Goal: Communication & Community: Answer question/provide support

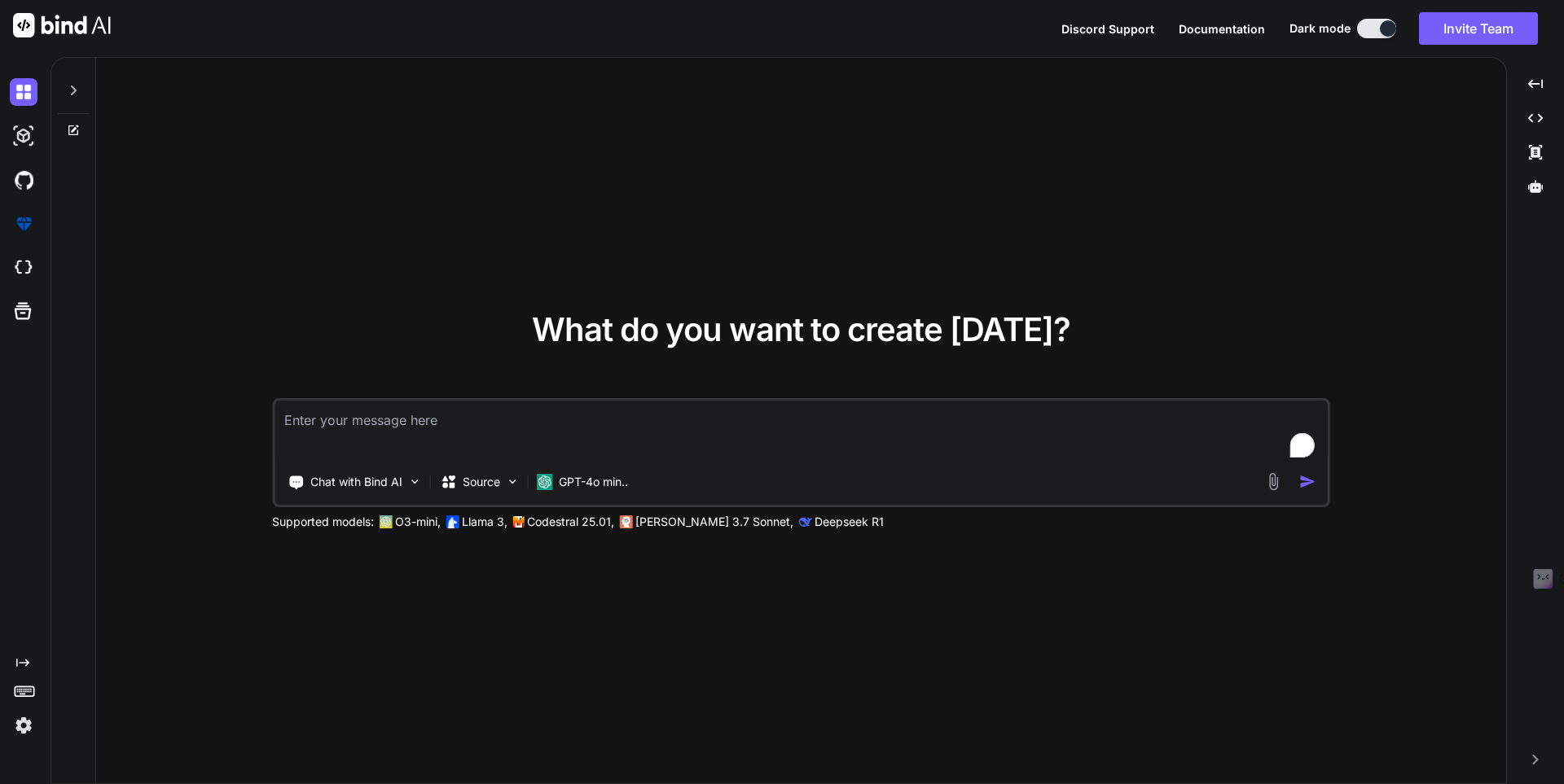
click at [545, 422] on textarea "To enrich screen reader interactions, please activate Accessibility in Grammarl…" at bounding box center [801, 431] width 1053 height 61
type textarea "x"
type textarea "I"
type textarea "x"
type textarea "I"
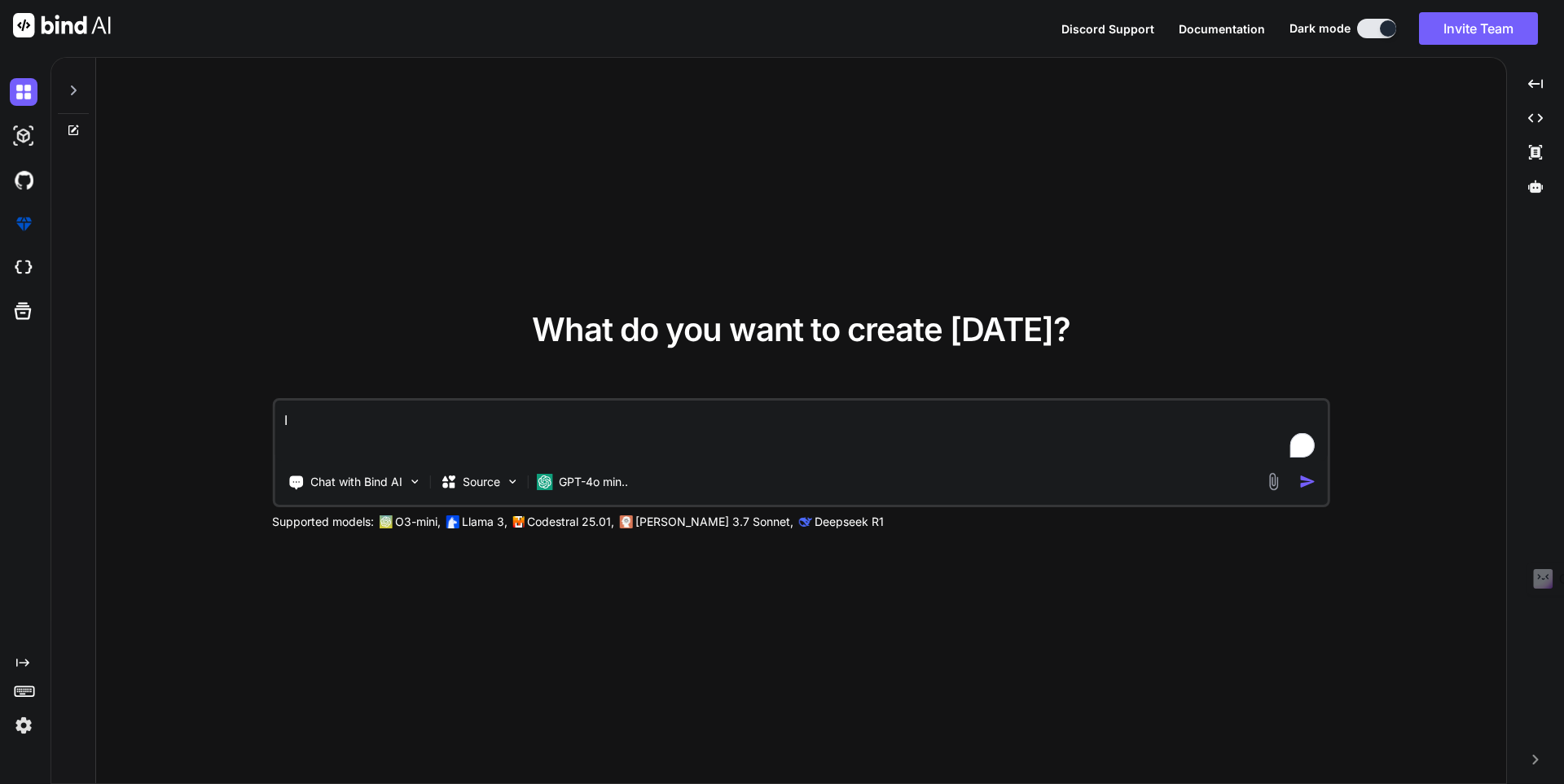
type textarea "x"
type textarea "I H"
type textarea "x"
type textarea "I Ha"
type textarea "x"
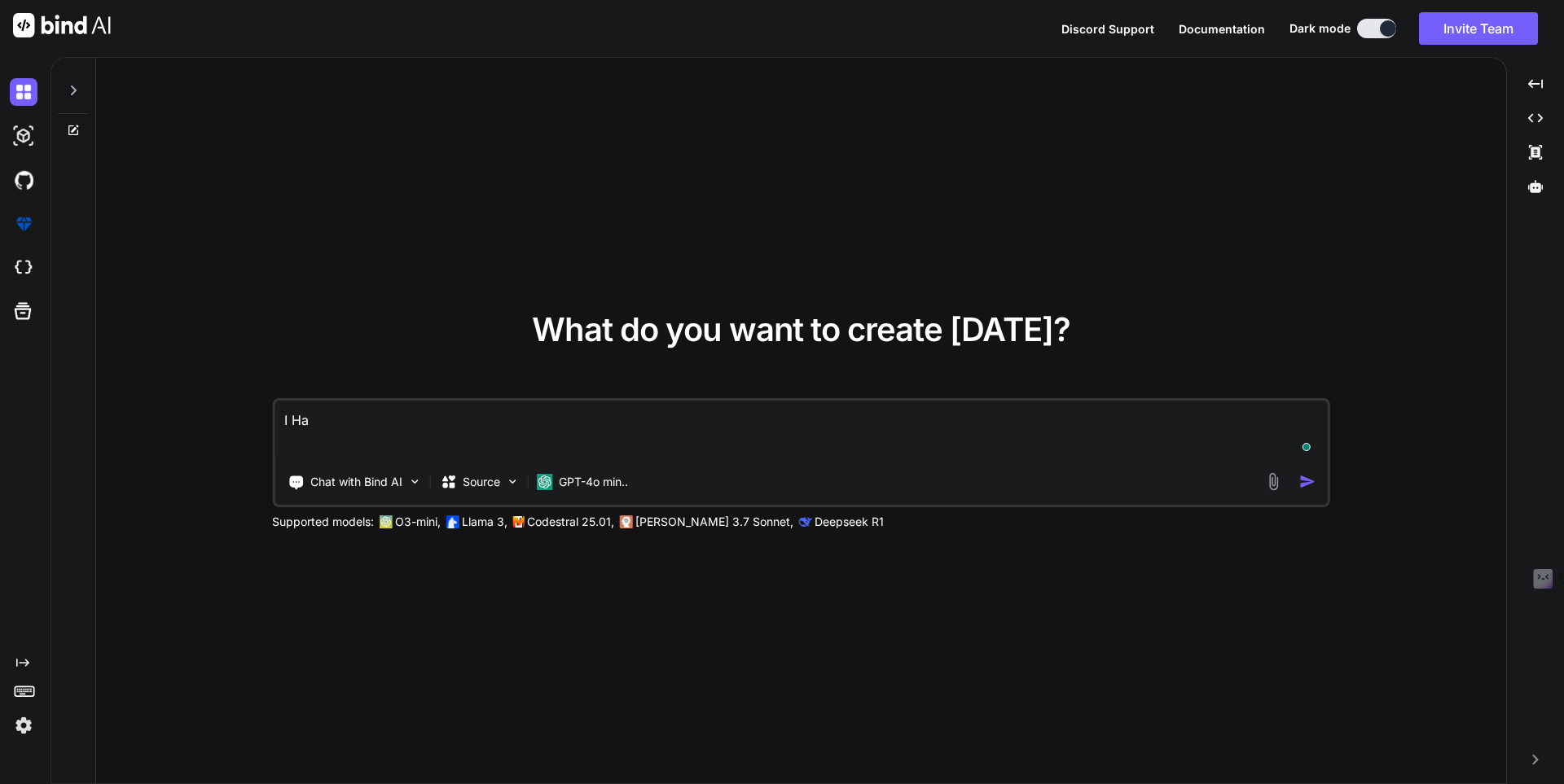
type textarea "I Hav"
type textarea "x"
type textarea "I Have"
type textarea "x"
type textarea "I Have"
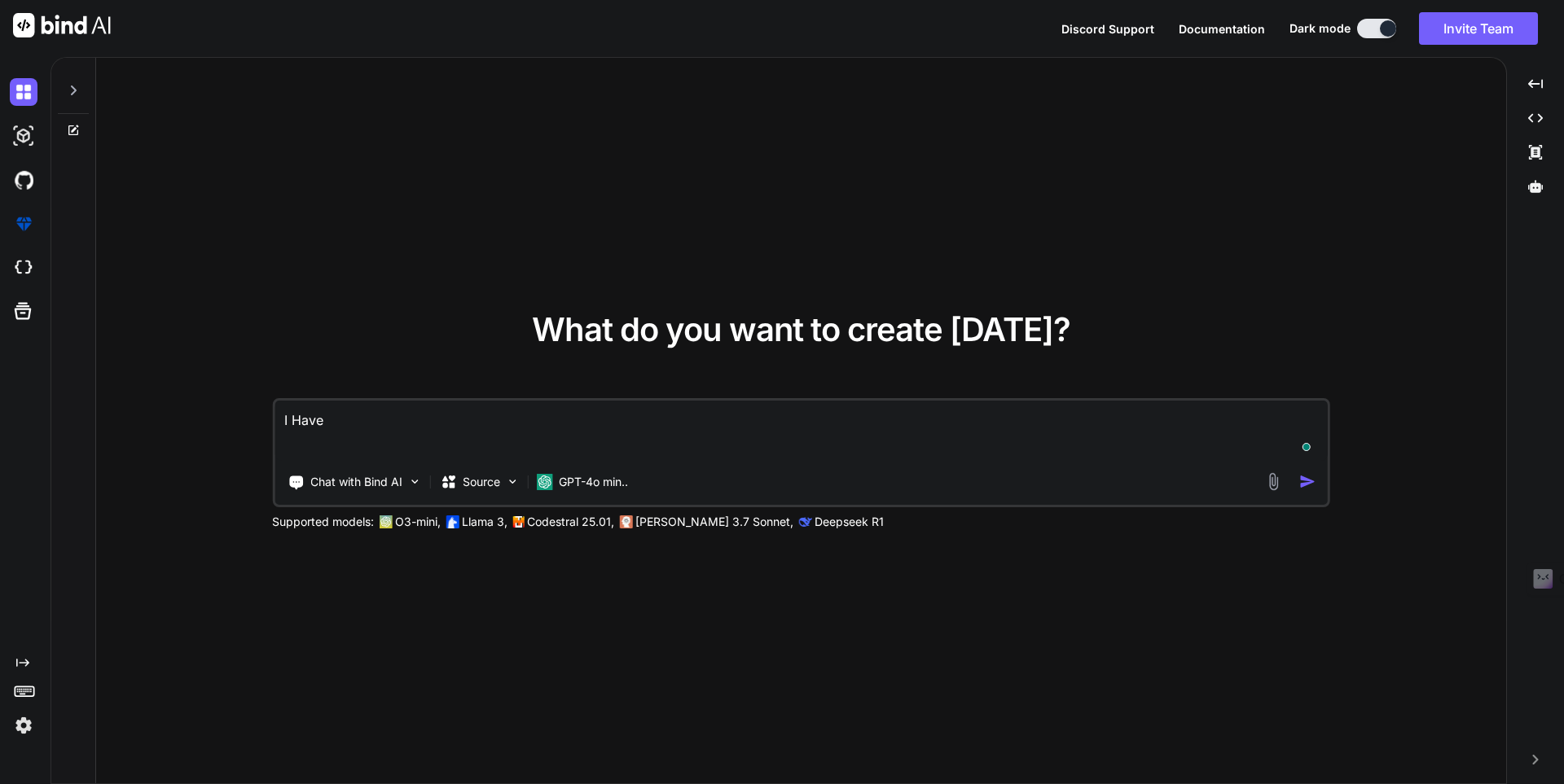
type textarea "x"
type textarea "I Have t"
type textarea "x"
type textarea "I Have te"
type textarea "x"
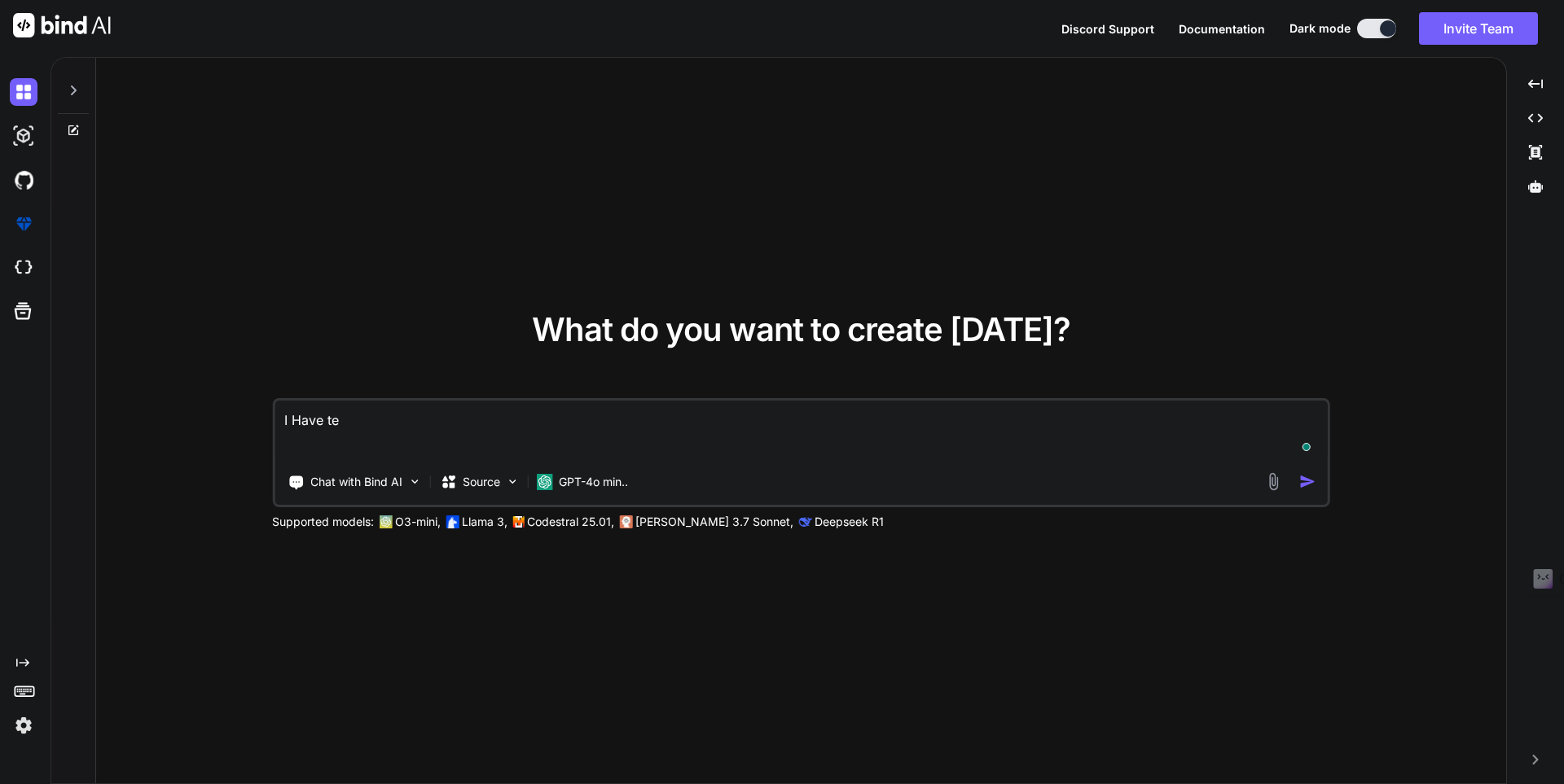
type textarea "I Have tes"
type textarea "x"
type textarea "I Have test"
type textarea "x"
type textarea "I Have teste"
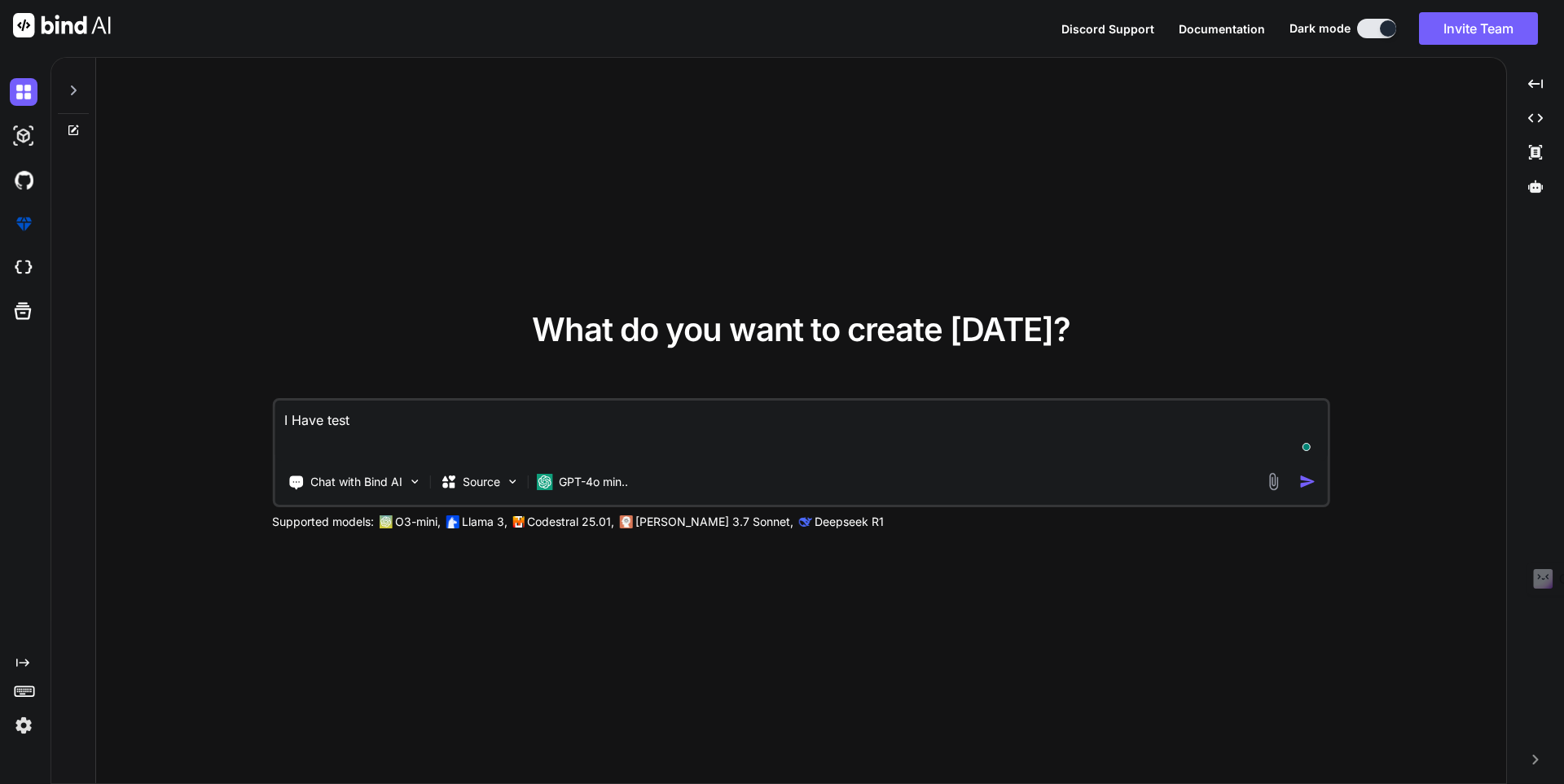
type textarea "x"
type textarea "I Have tested"
type textarea "x"
type textarea "I Have tested"
type textarea "x"
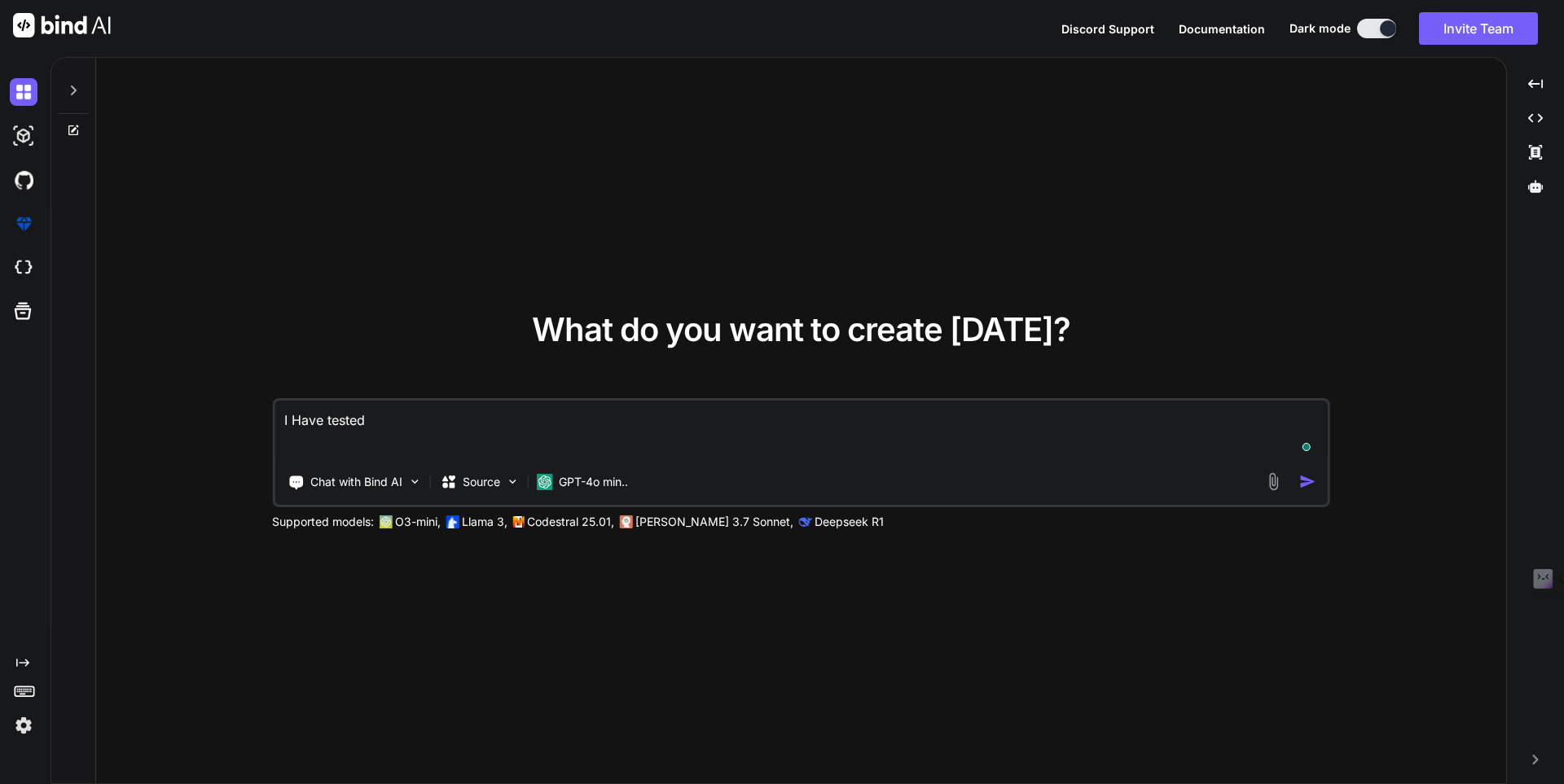
type textarea "I Have tested g"
type textarea "x"
type textarea "I Have tested gi"
type textarea "x"
type textarea "I Have tested giv"
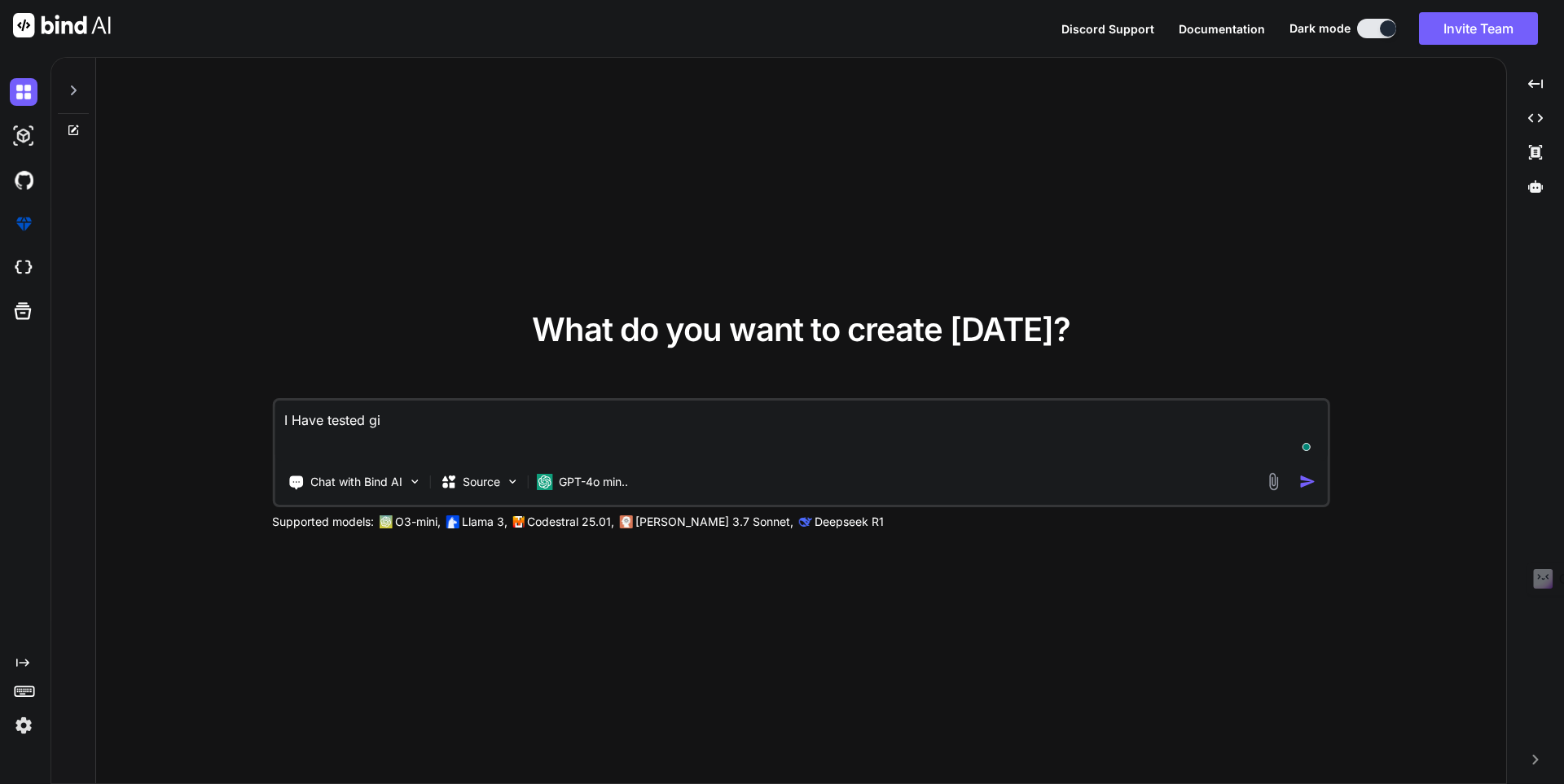
type textarea "x"
type textarea "I Have tested give"
type textarea "x"
type textarea "I Have tested given"
type textarea "x"
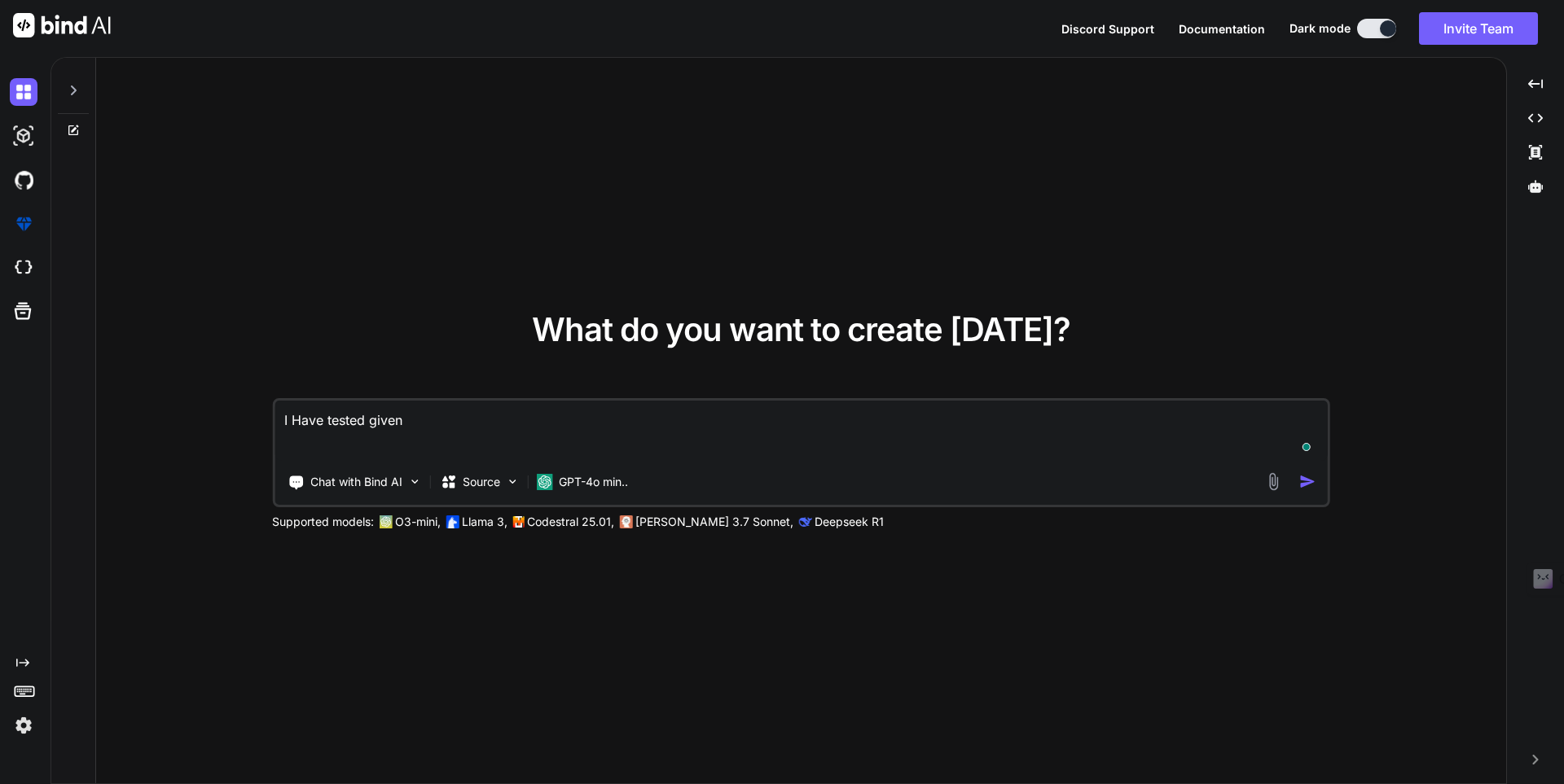
type textarea "I Have tested given"
type textarea "x"
type textarea "I Have tested given"
type textarea "x"
type textarea "I Have tested give"
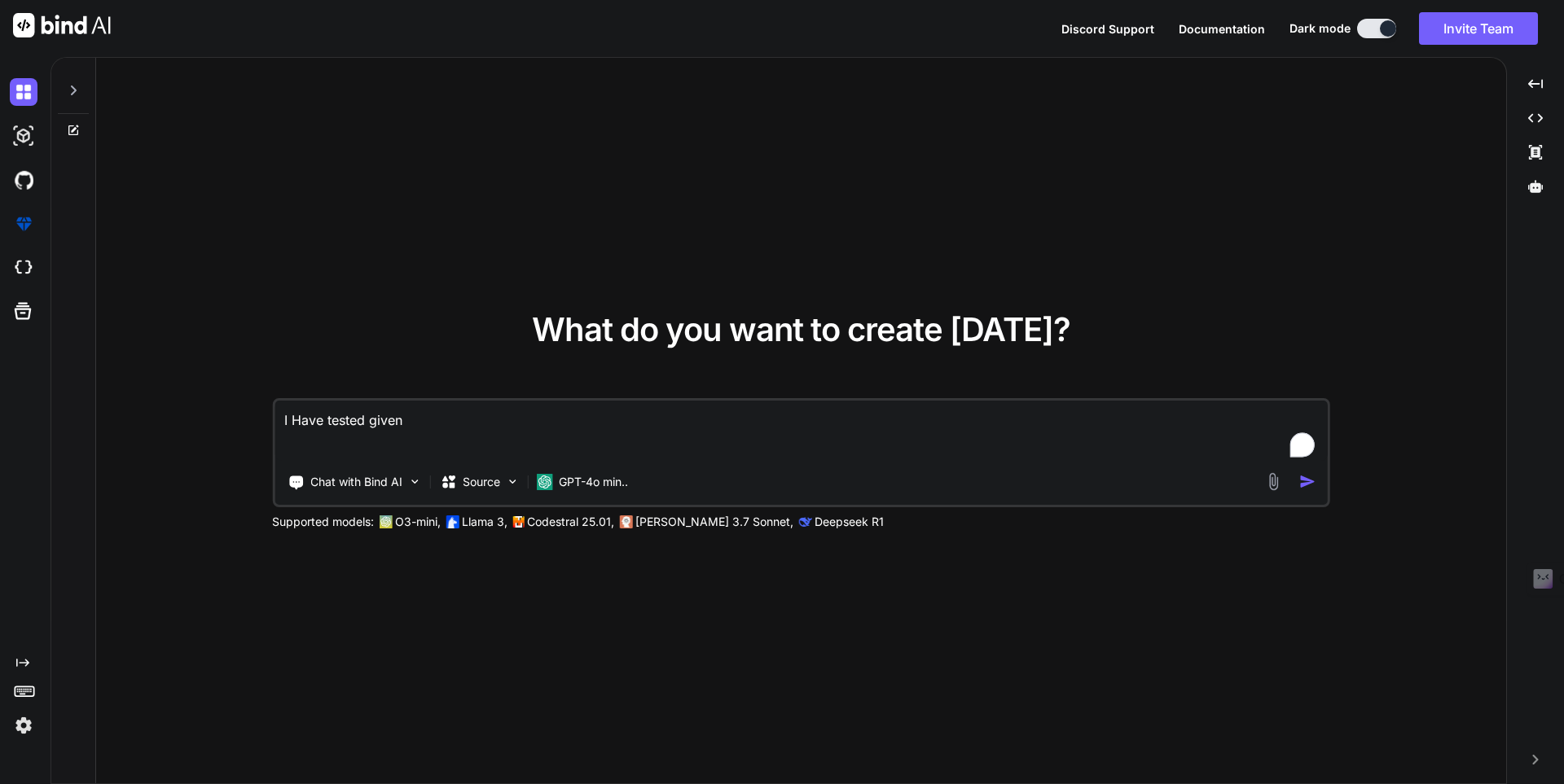
type textarea "x"
type textarea "I Have tested giv"
type textarea "x"
type textarea "I Have tested gi"
type textarea "x"
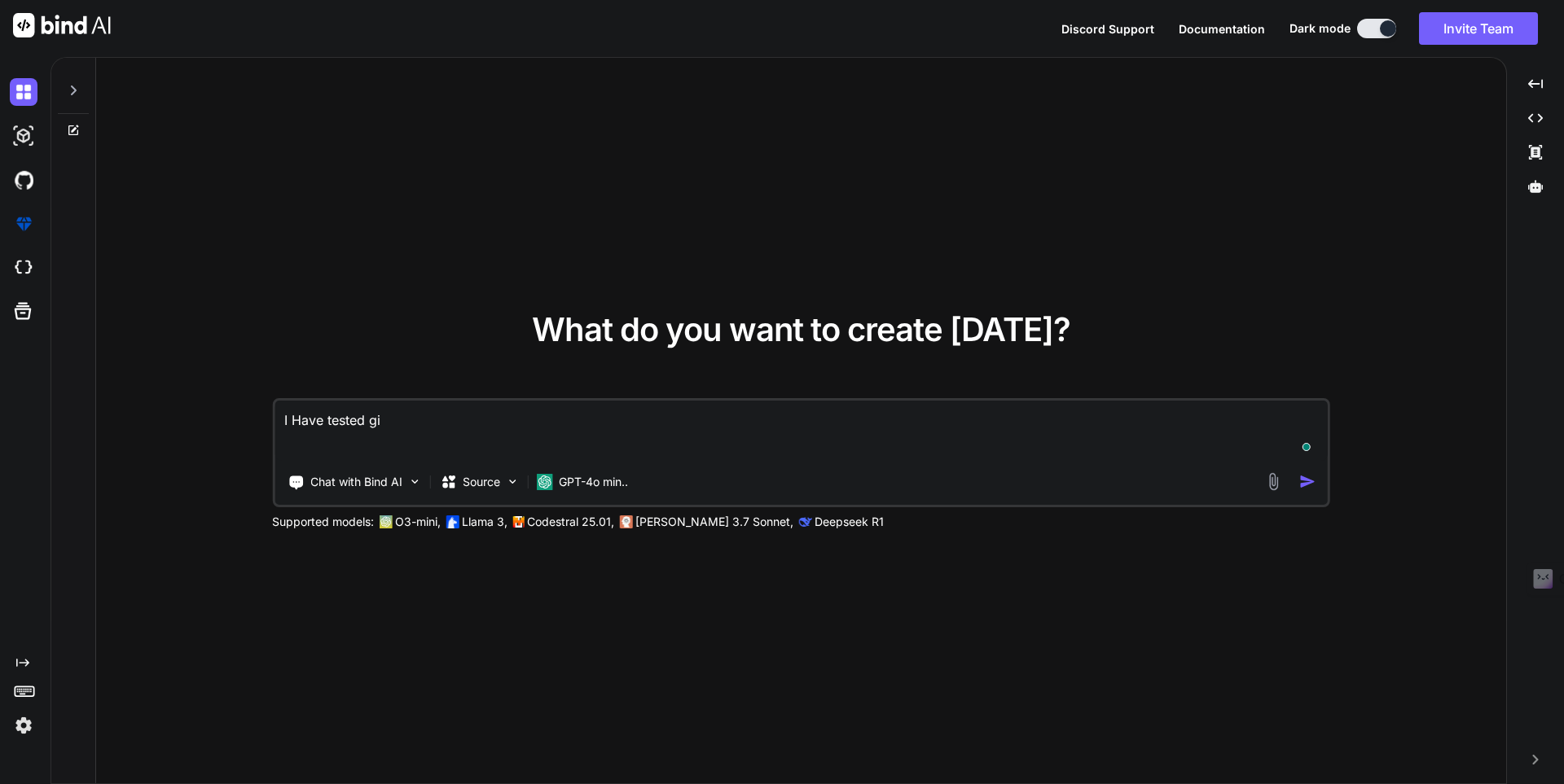
type textarea "I Have tested g"
type textarea "x"
type textarea "I Have tested"
type textarea "x"
type textarea "I Have tested"
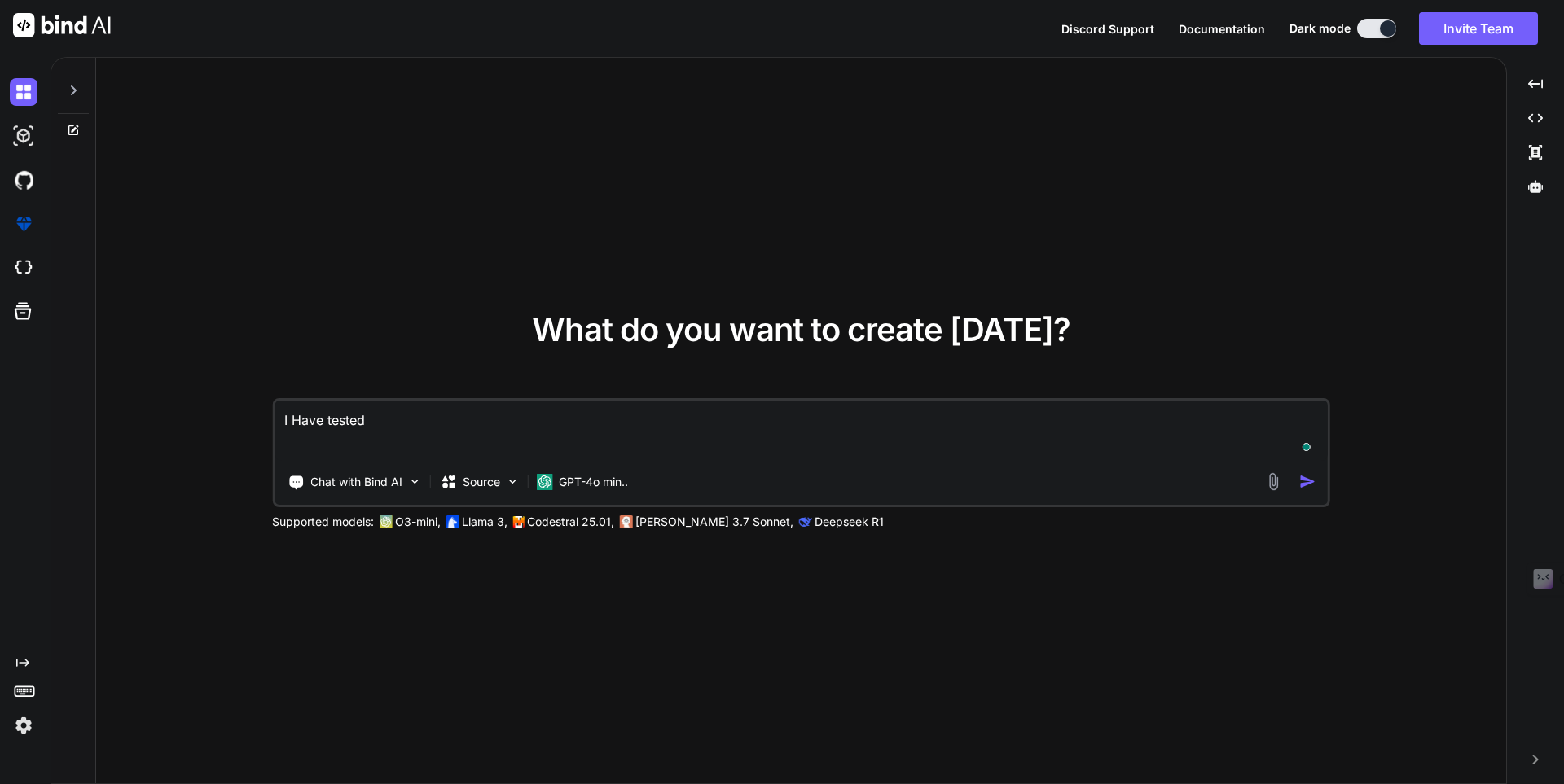
type textarea "x"
type textarea "I Have teste"
type textarea "x"
type textarea "I Have test"
type textarea "x"
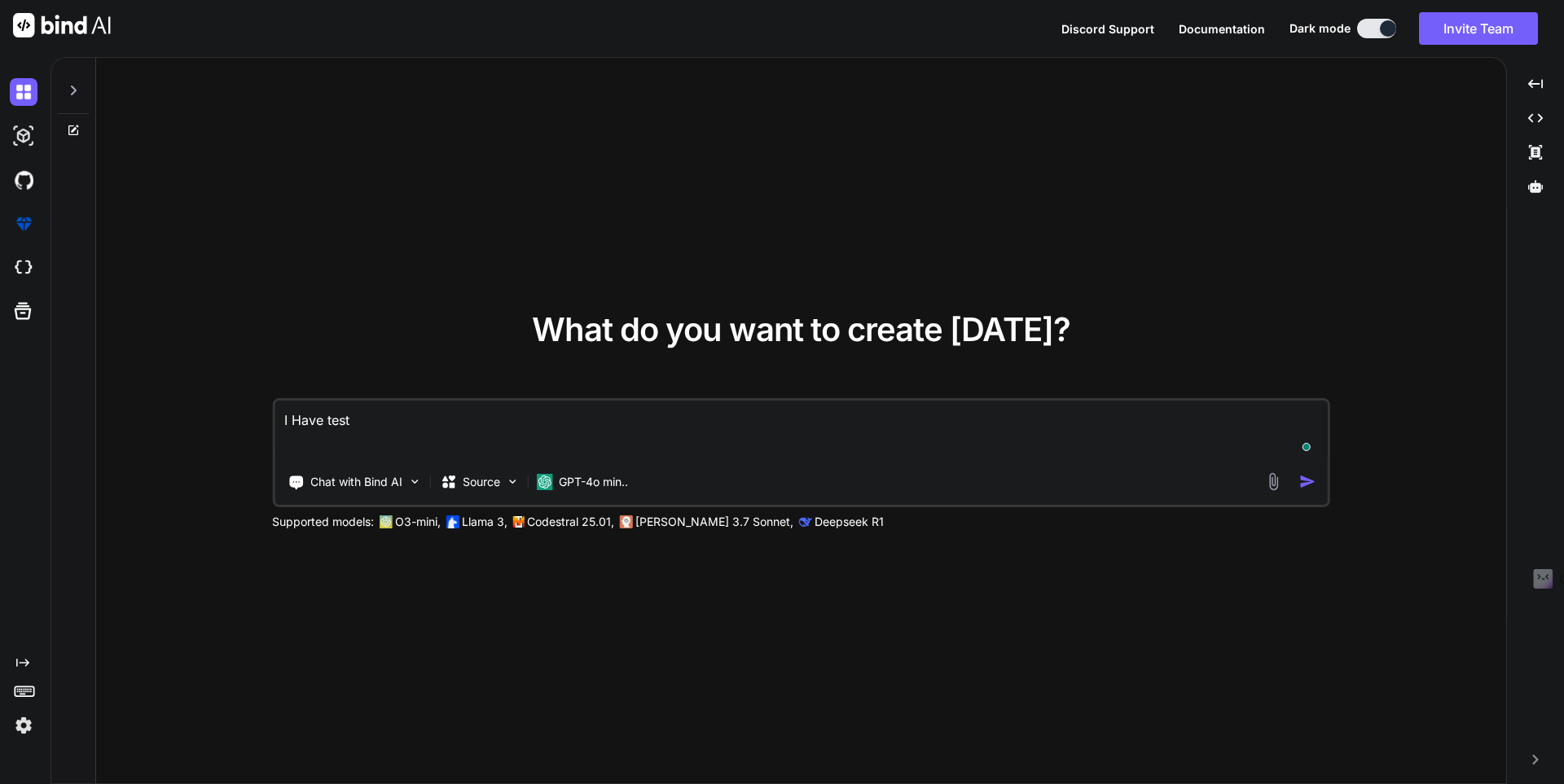
type textarea "I Have tes"
type textarea "x"
type textarea "I Have te"
type textarea "x"
type textarea "I Have t"
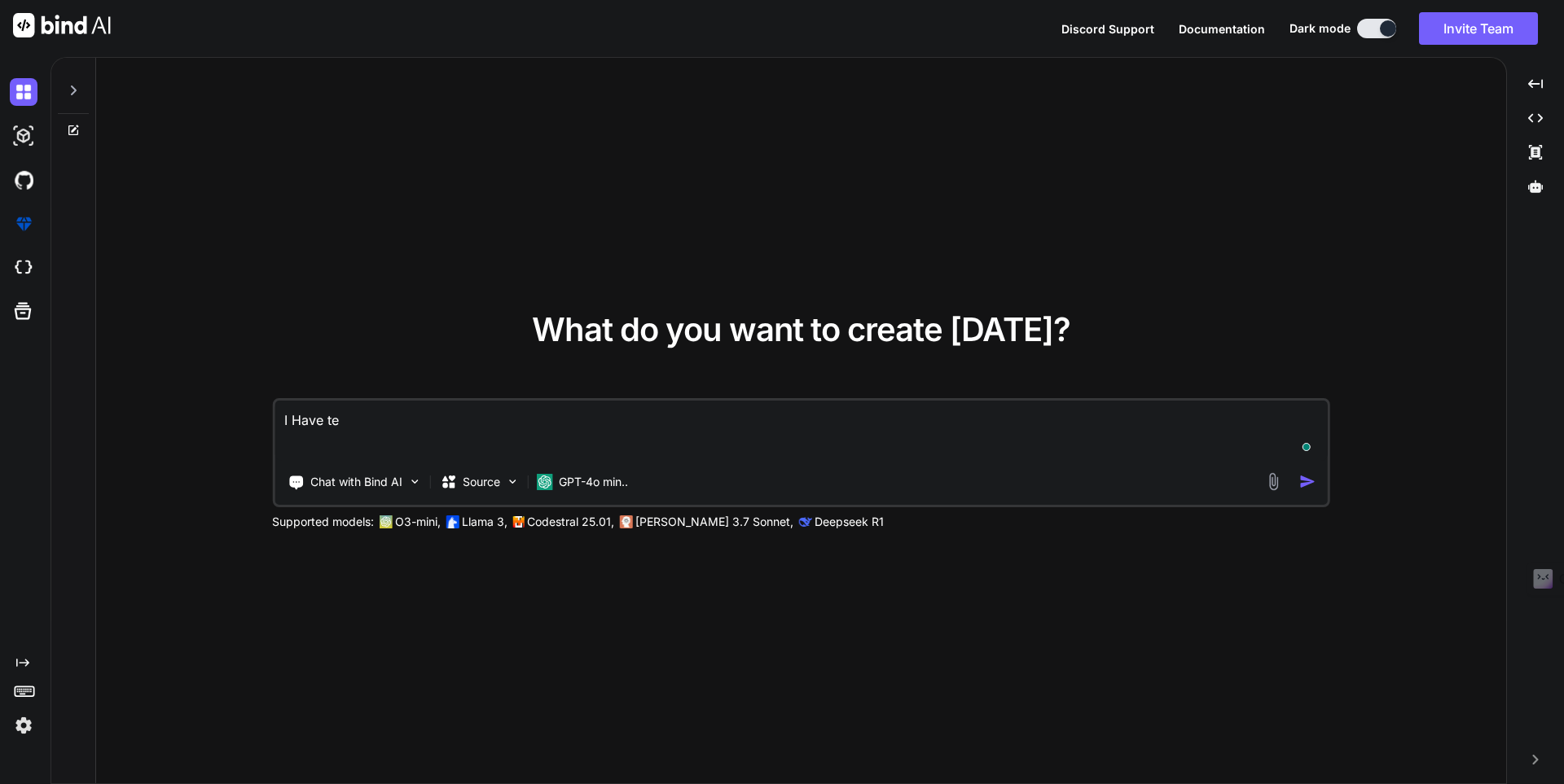
type textarea "x"
type textarea "I Have"
type textarea "x"
type textarea "I Have t"
type textarea "x"
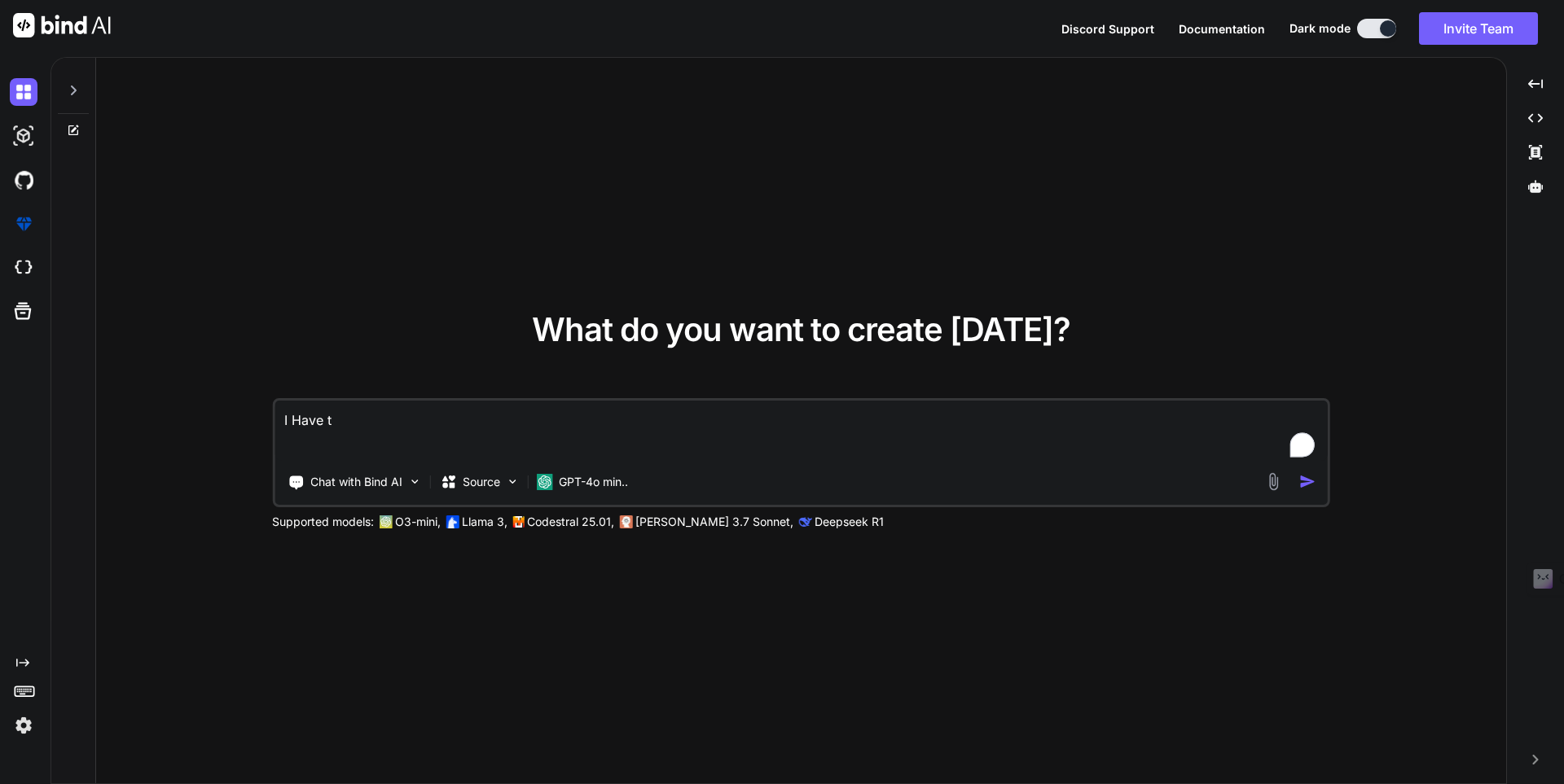
type textarea "I Have te"
type textarea "x"
type textarea "I Have tes"
type textarea "x"
type textarea "I Have test"
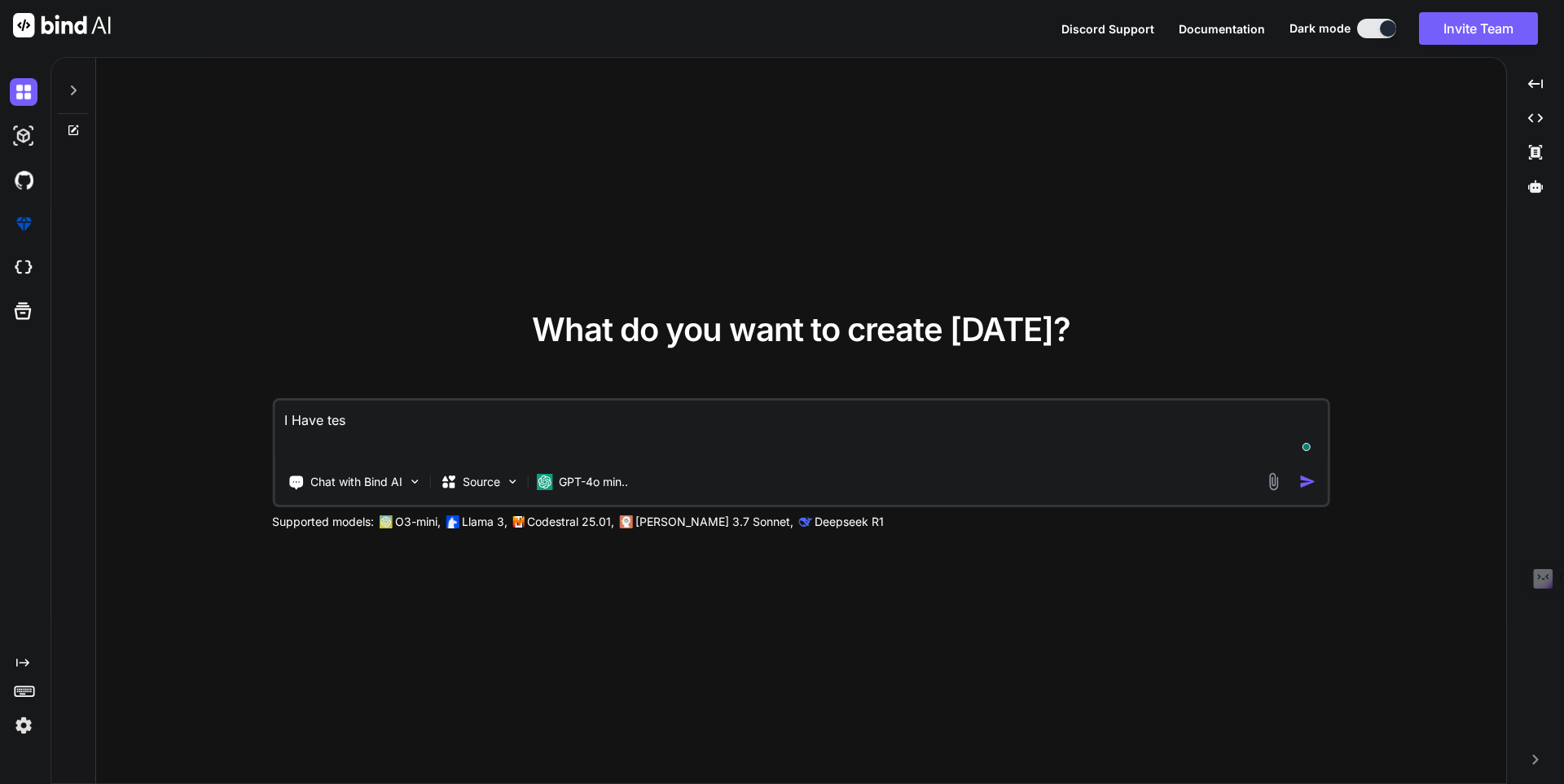
type textarea "x"
type textarea "I Have teste"
type textarea "x"
type textarea "I Have tested"
type textarea "x"
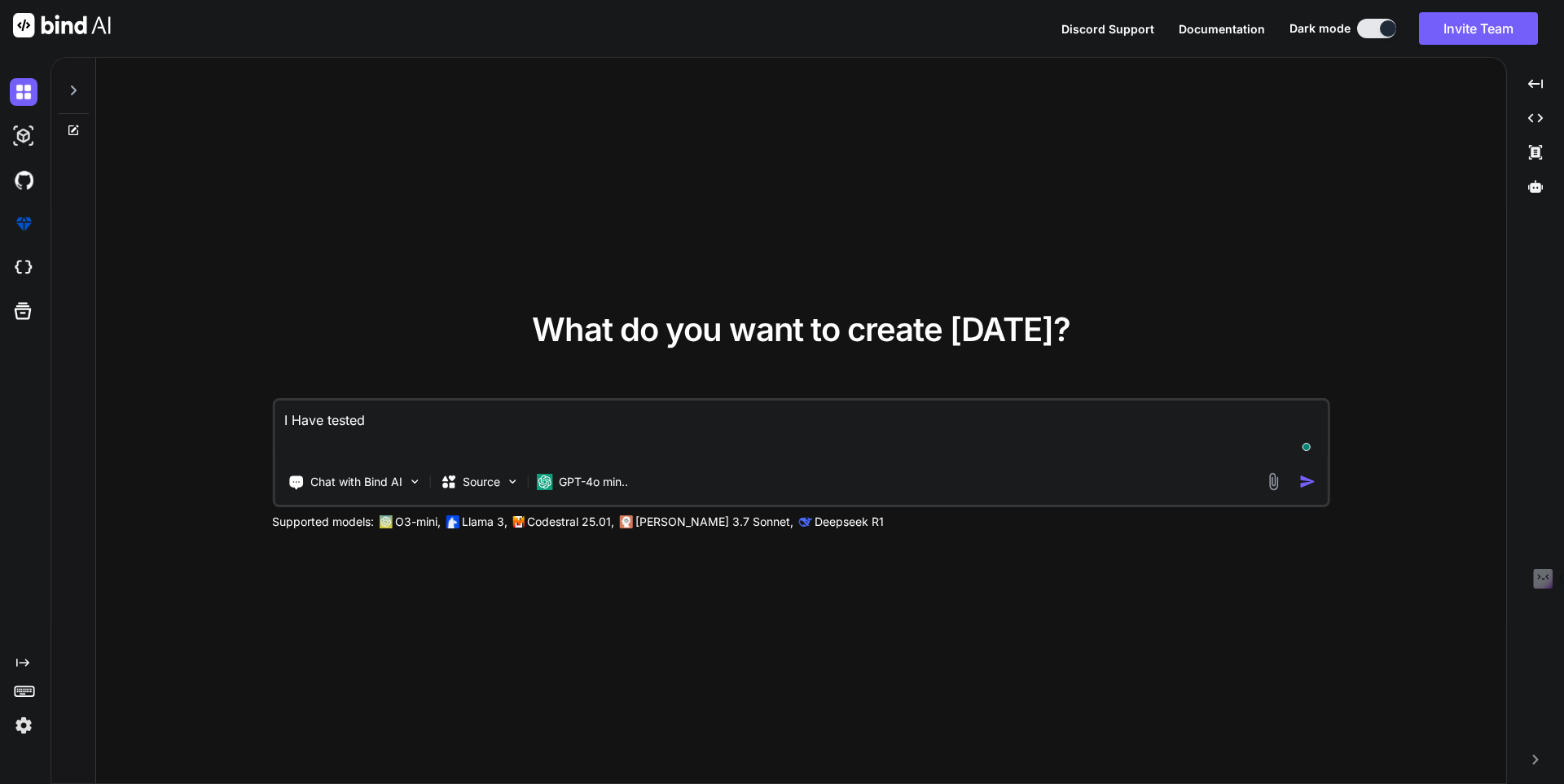
type textarea "I Have tested"
type textarea "x"
type textarea "I Have tested t"
type textarea "x"
type textarea "I Have tested th"
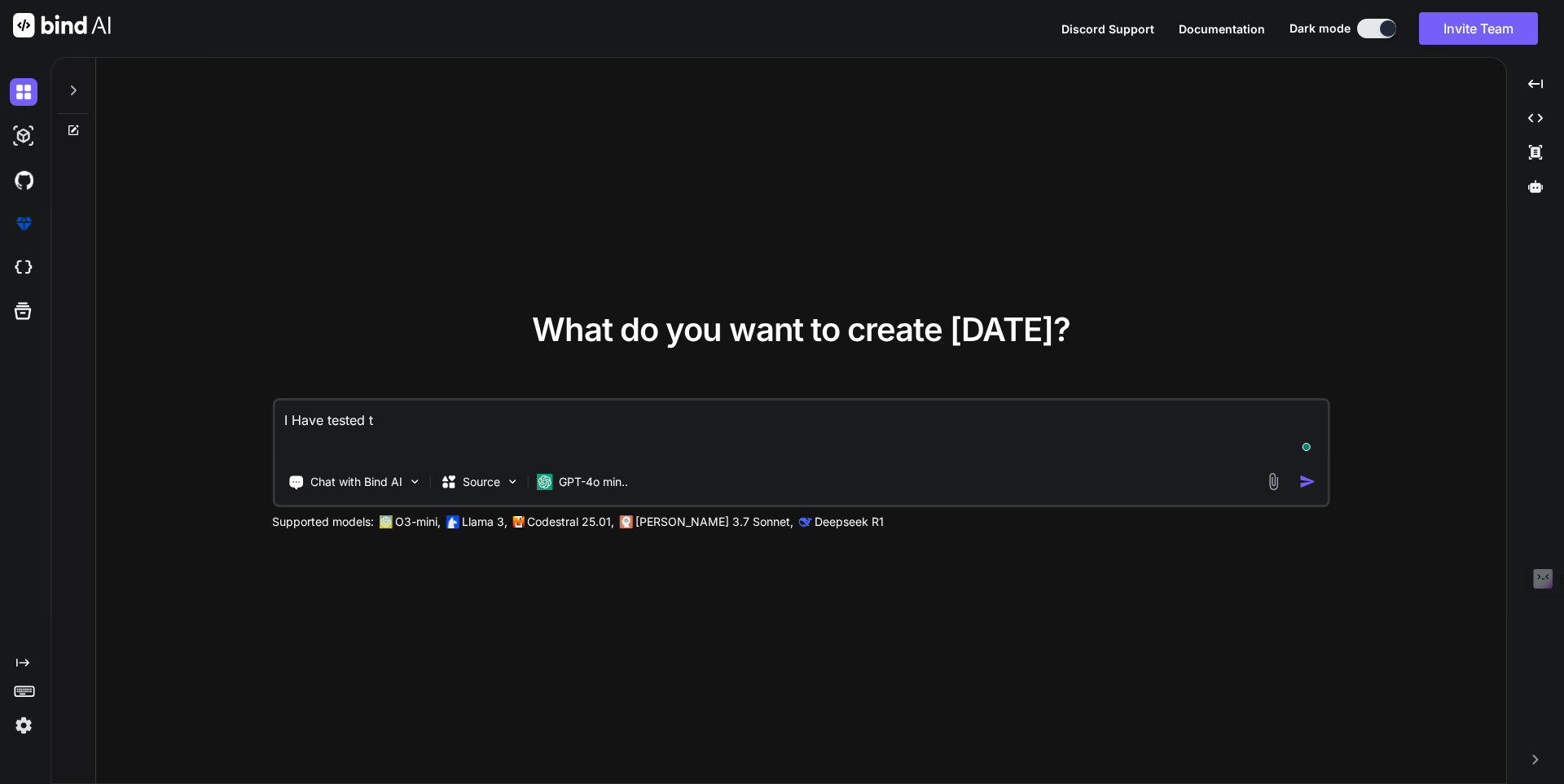
type textarea "x"
type textarea "I Have tested the"
type textarea "x"
type textarea "I Have tested the"
type textarea "x"
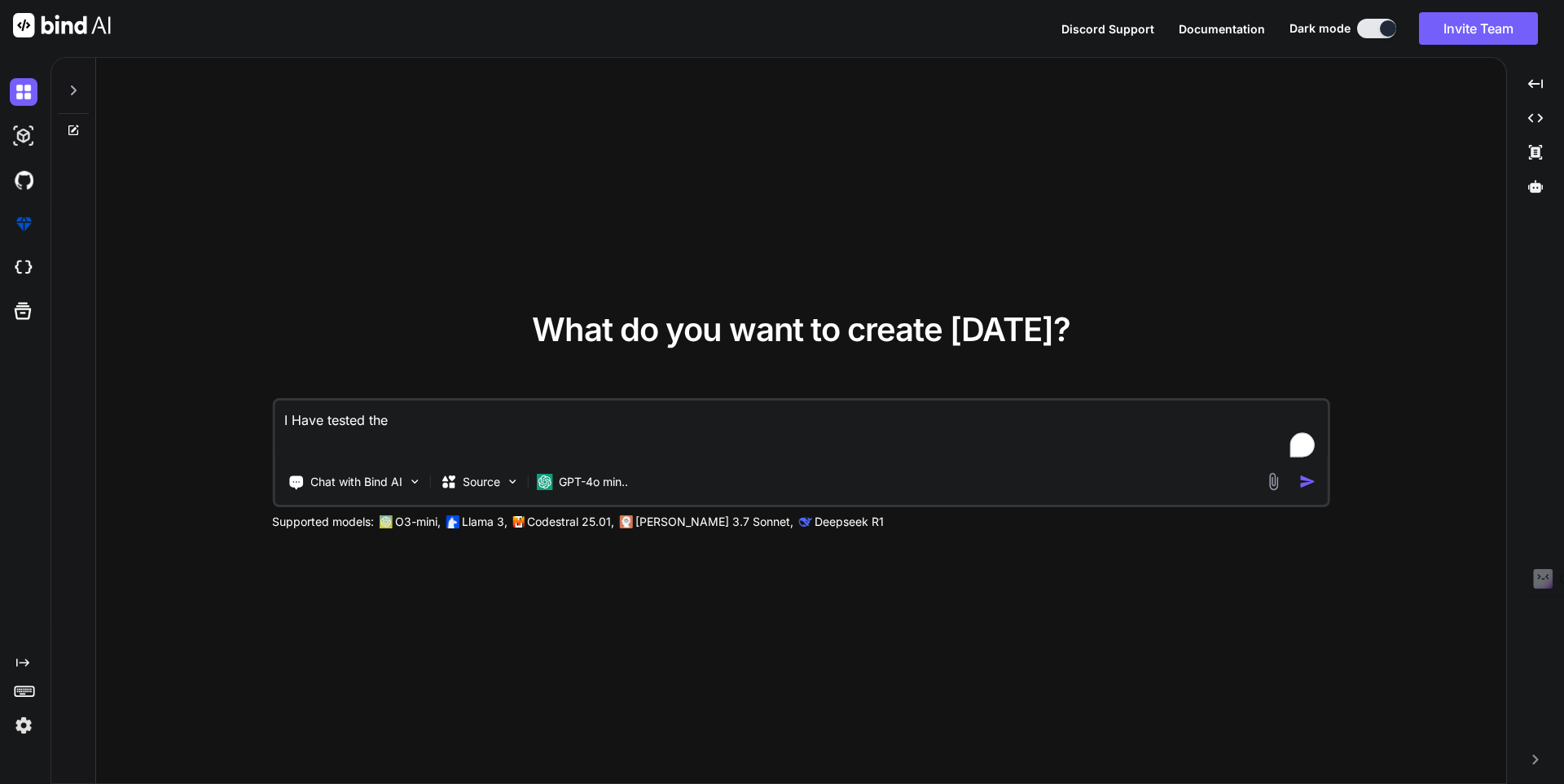
type textarea "I Have tested the g"
type textarea "x"
type textarea "I Have tested the"
type textarea "x"
type textarea "I Have tested the a"
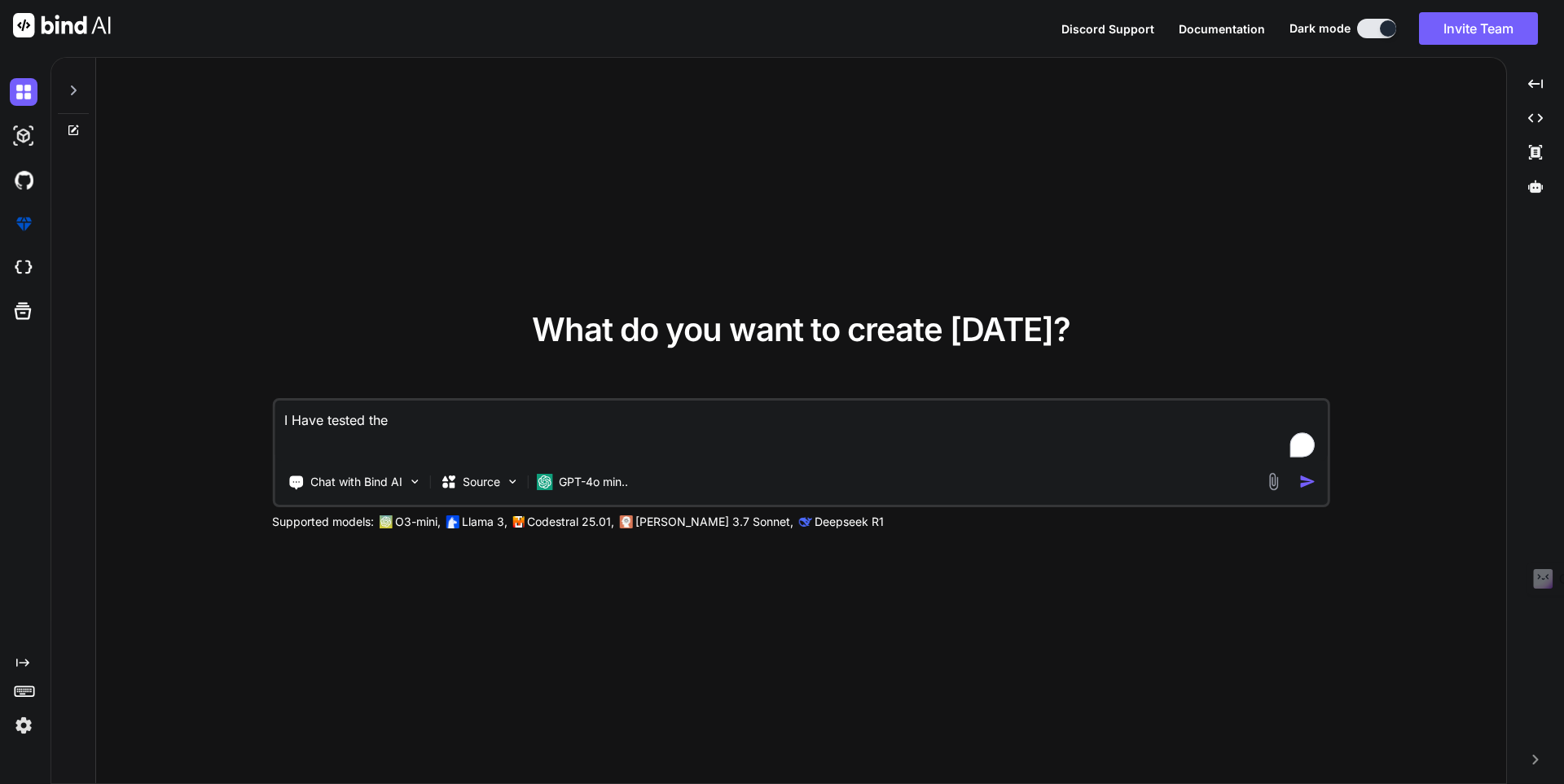
type textarea "x"
type textarea "I Have tested the ac"
type textarea "x"
type textarea "I Have tested the acc"
type textarea "x"
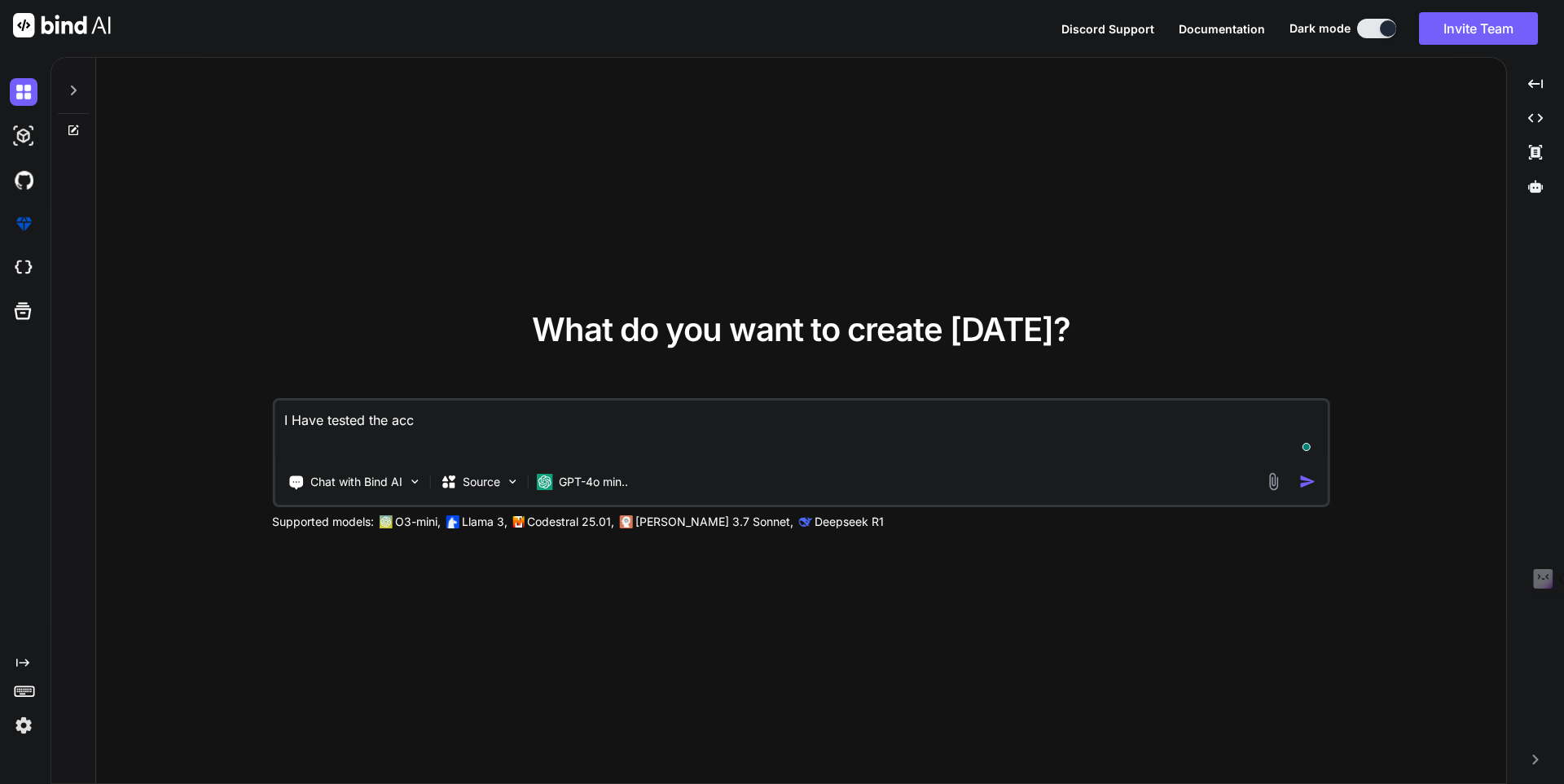
type textarea "I Have tested the acco"
type textarea "x"
type textarea "I Have tested the accor"
type textarea "x"
type textarea "I Have tested the accord"
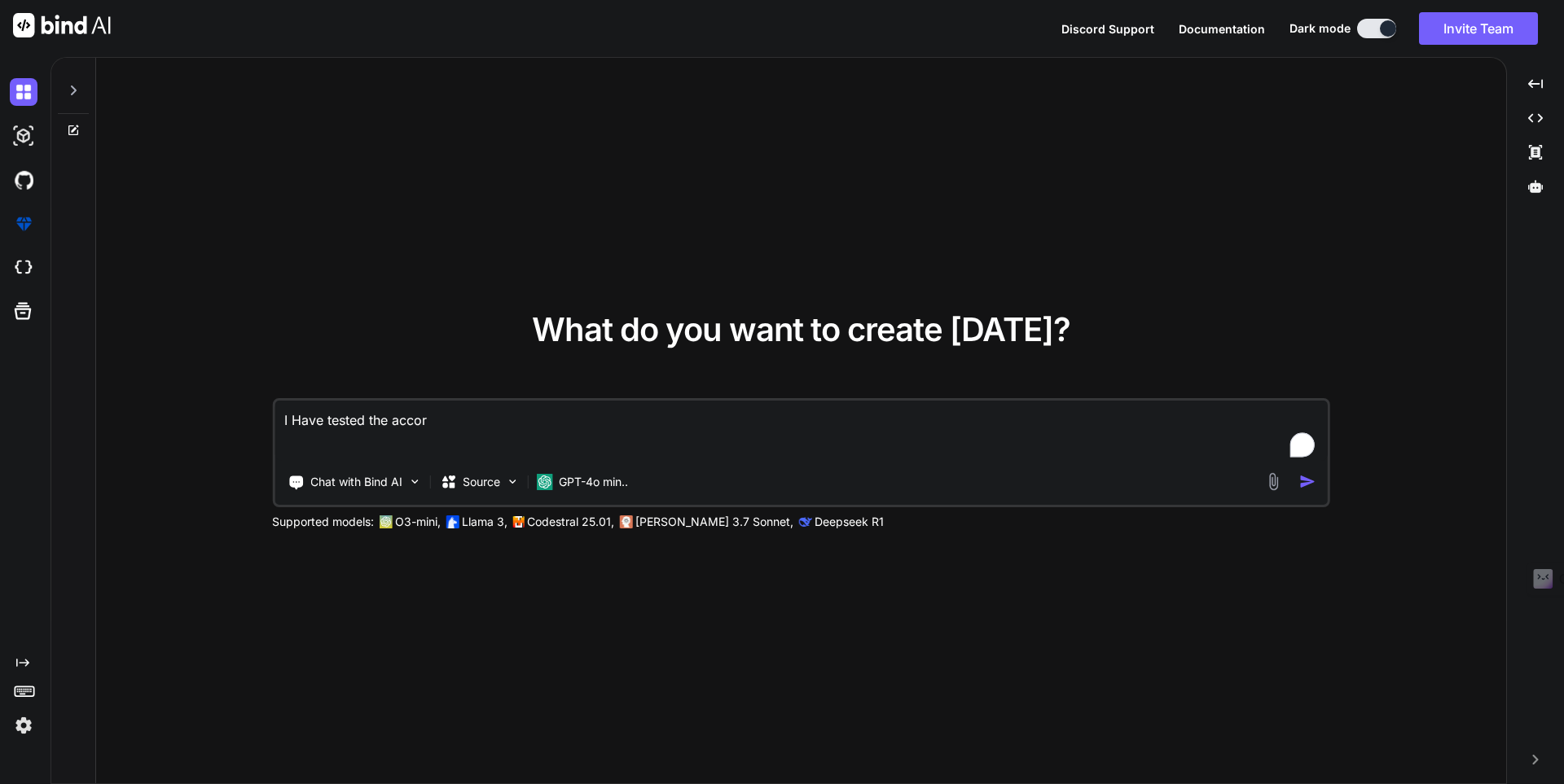
type textarea "x"
type textarea "I Have tested the accordi"
type textarea "x"
type textarea "I Have tested the accordin"
type textarea "x"
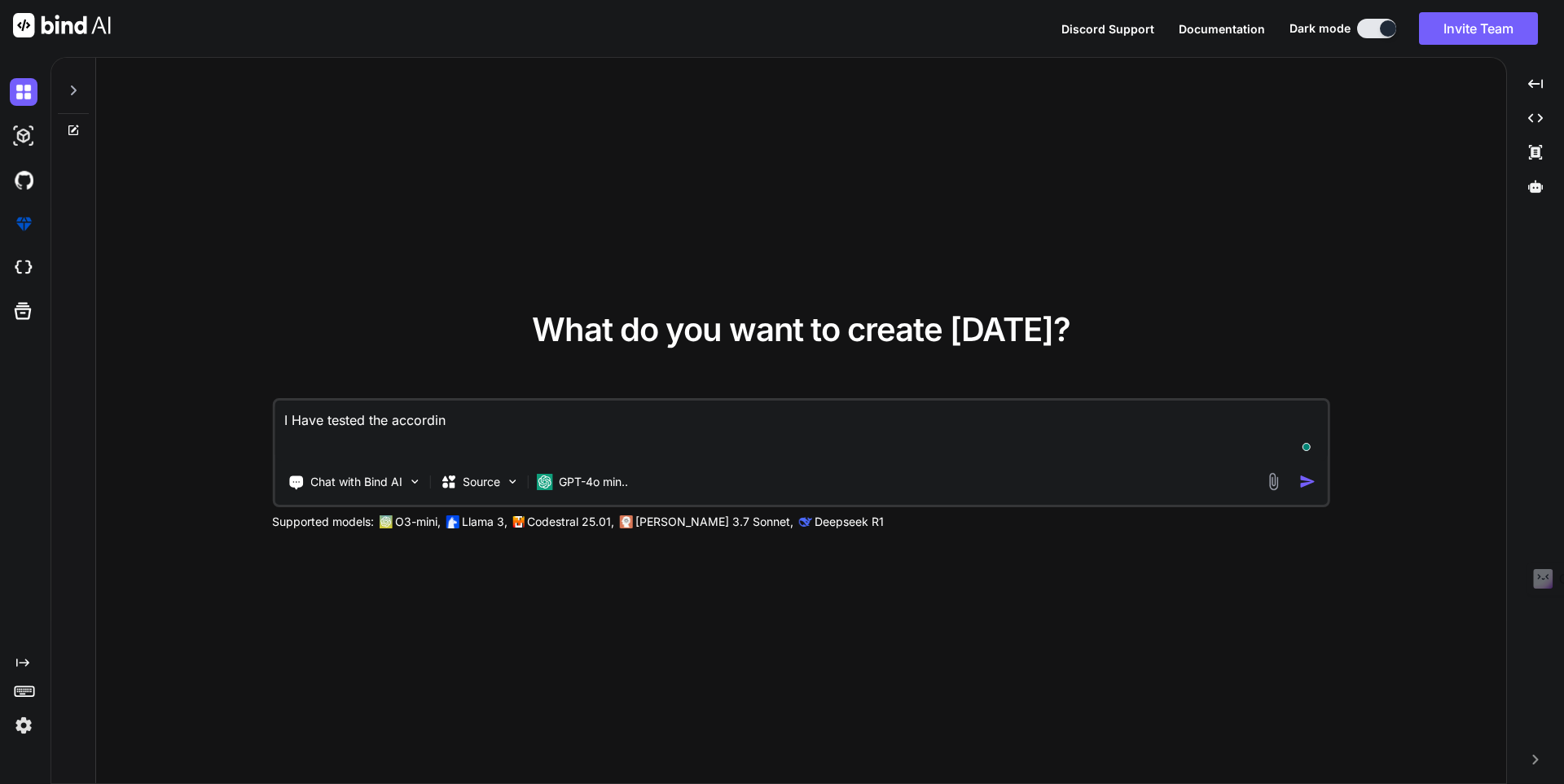
type textarea "I Have tested the according"
type textarea "x"
type textarea "I Have tested the according"
type textarea "x"
type textarea "I Have tested the according t"
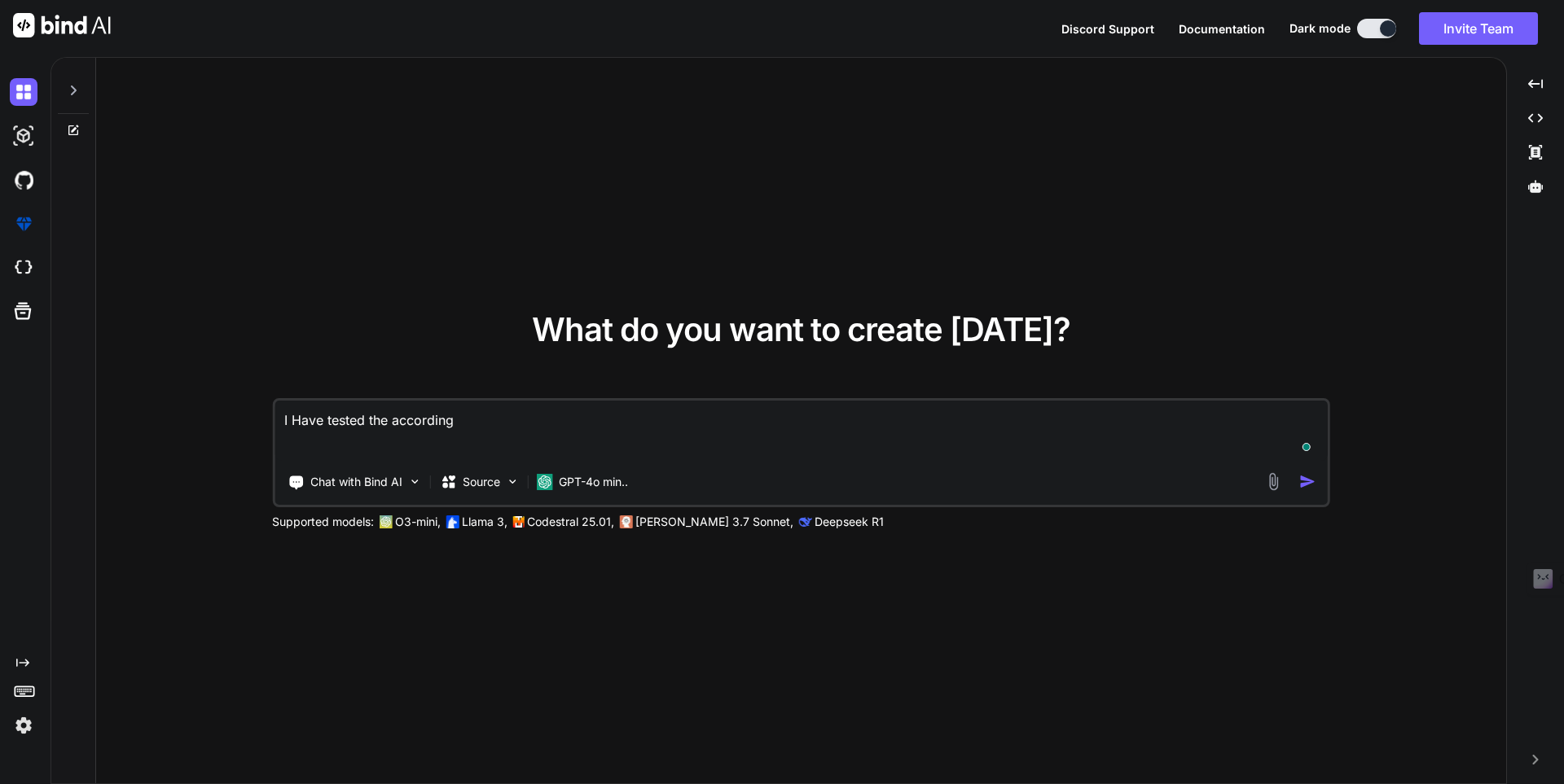
type textarea "x"
type textarea "I Have tested the according to"
type textarea "x"
type textarea "I Have tested the according to"
type textarea "x"
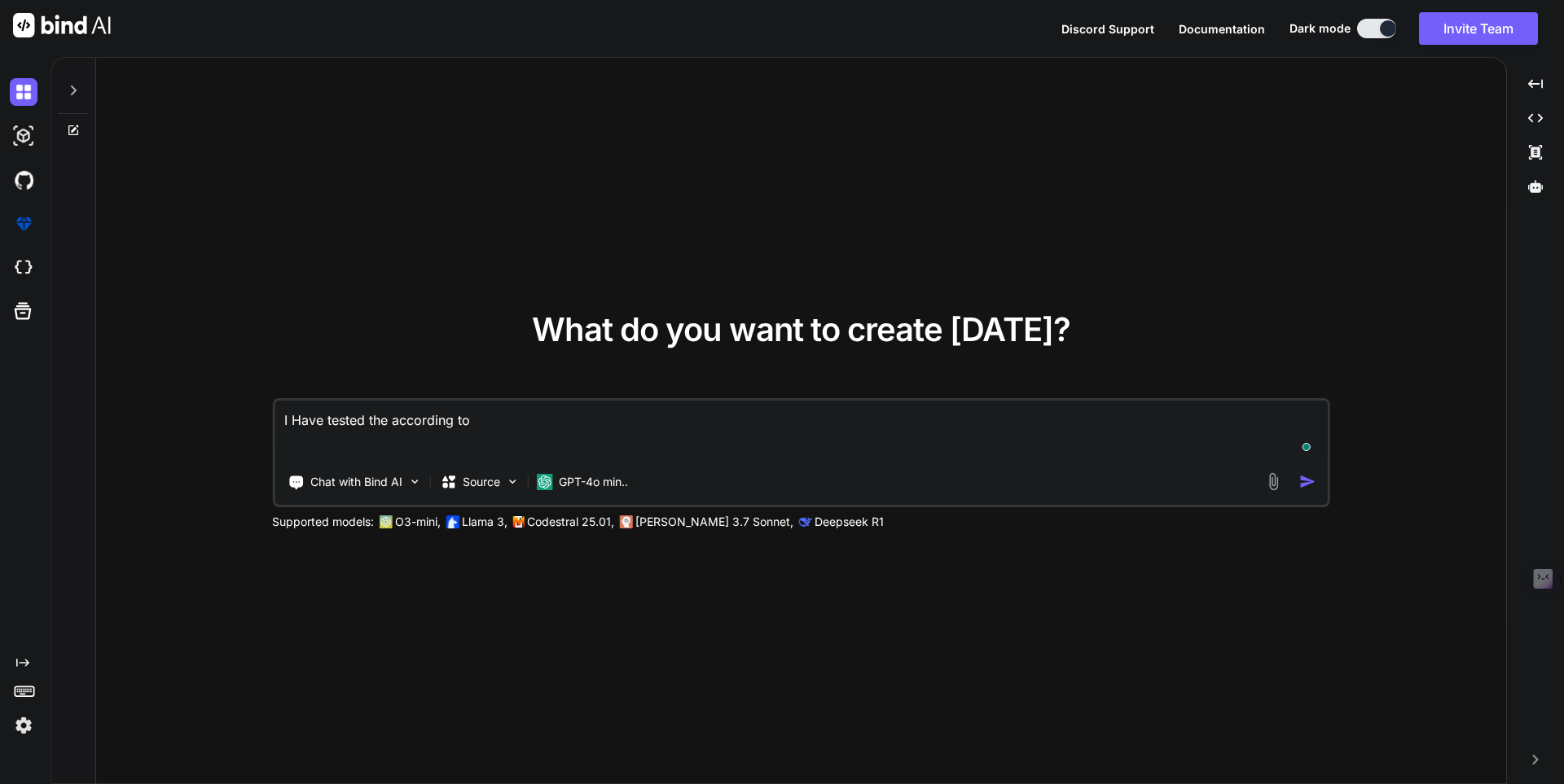
type textarea "I Have tested the according to t"
type textarea "x"
type textarea "I Have tested the according to th"
type textarea "x"
type textarea "I Have tested the according to the"
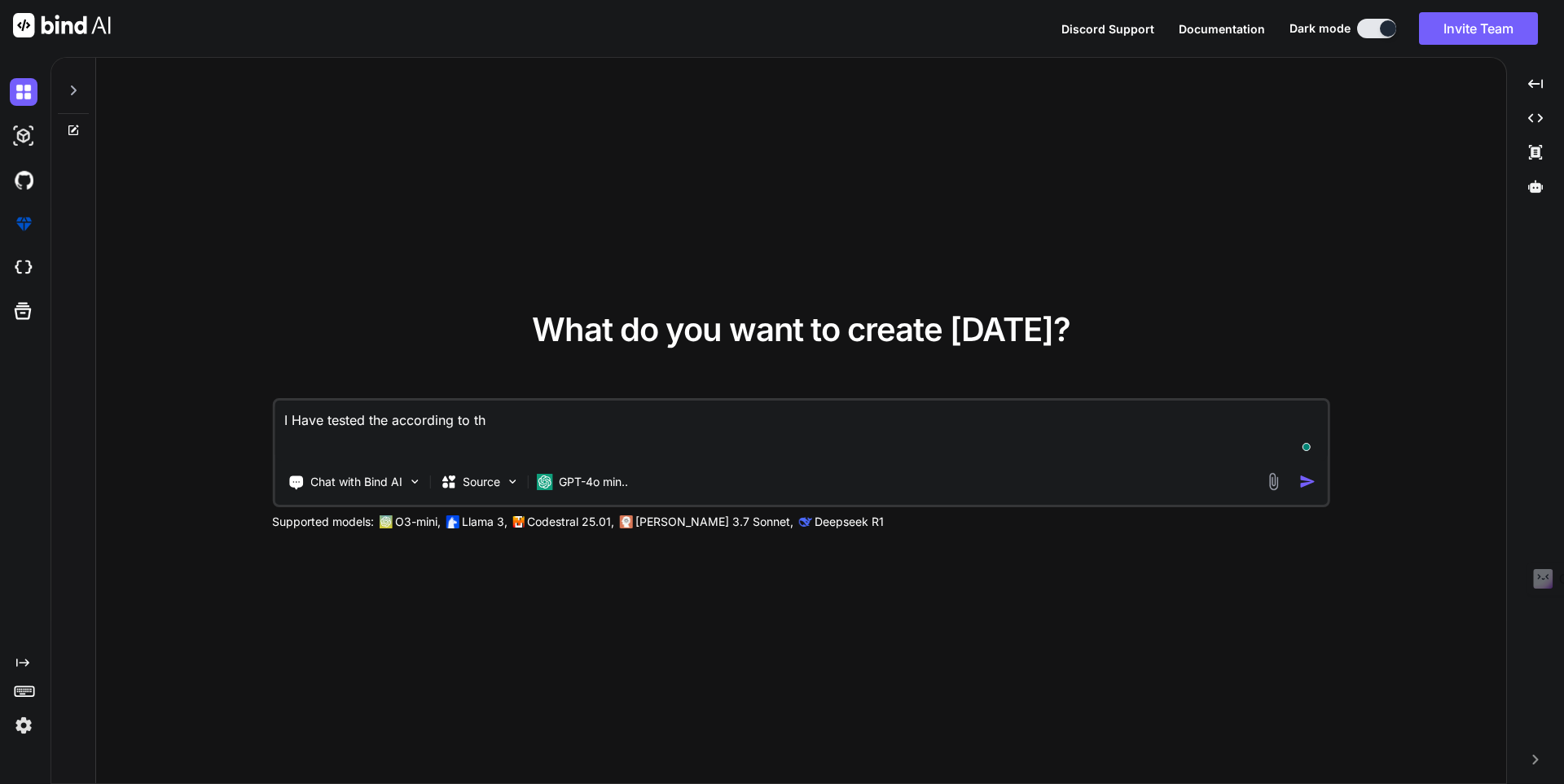
type textarea "x"
type textarea "I Have tested the according to the"
type textarea "x"
type textarea "I Have tested the according to the g"
type textarea "x"
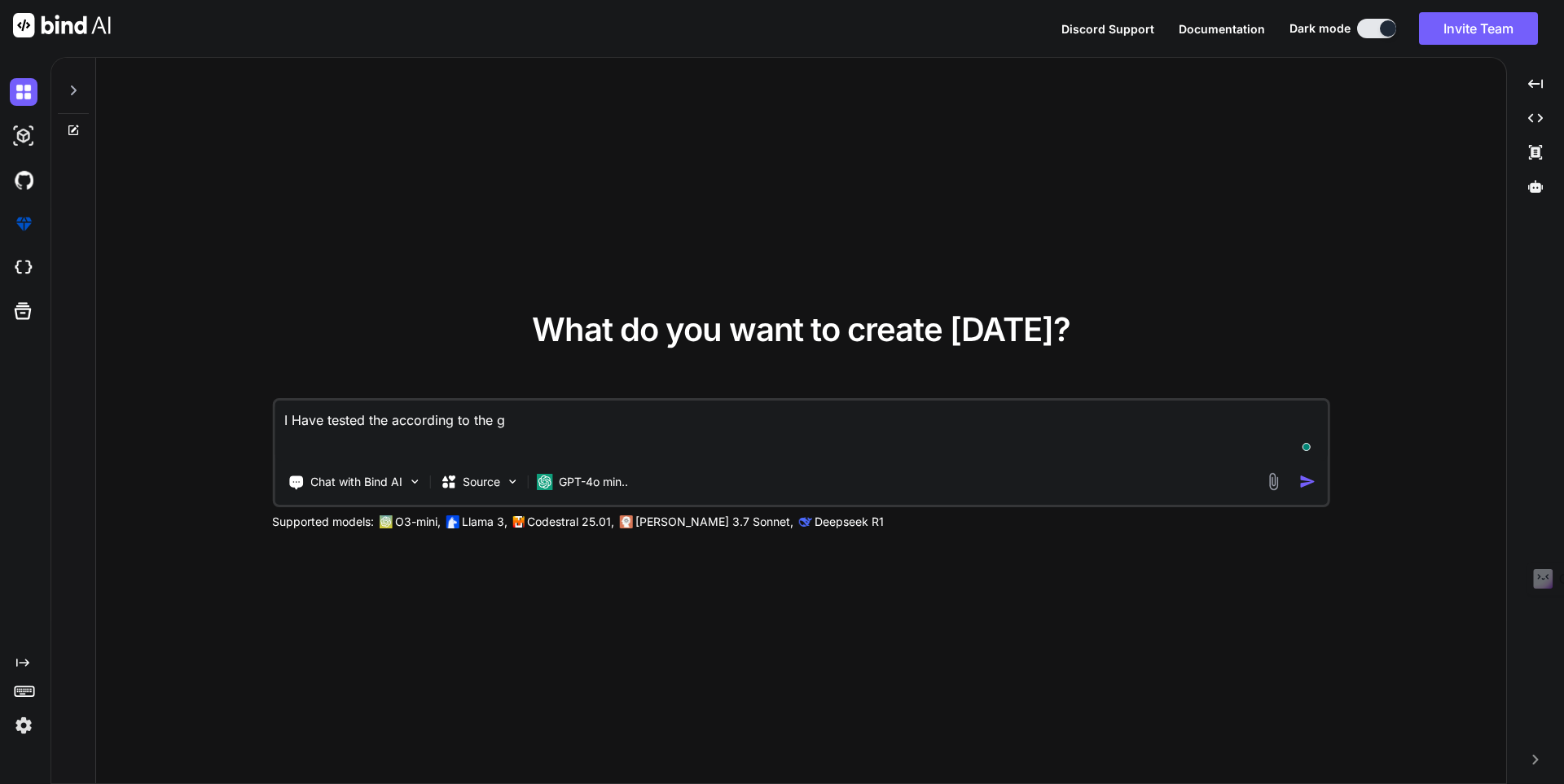
type textarea "I Have tested the according to the gi"
type textarea "x"
type textarea "I Have tested the according to the giv"
type textarea "x"
type textarea "I Have tested the according to the give"
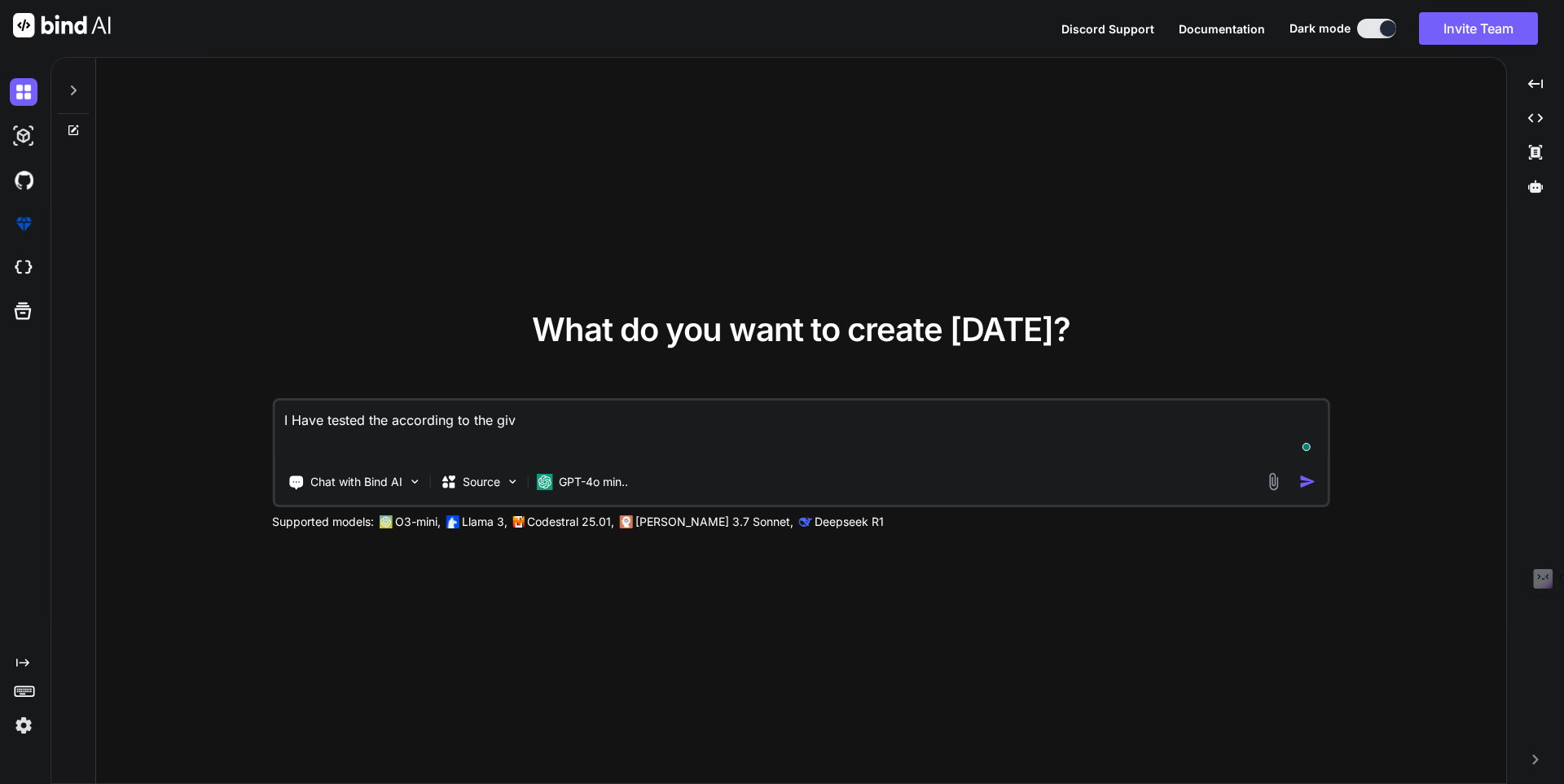
type textarea "x"
type textarea "I Have tested the according to the given"
type textarea "x"
type textarea "I Have tested the according to the given"
type textarea "x"
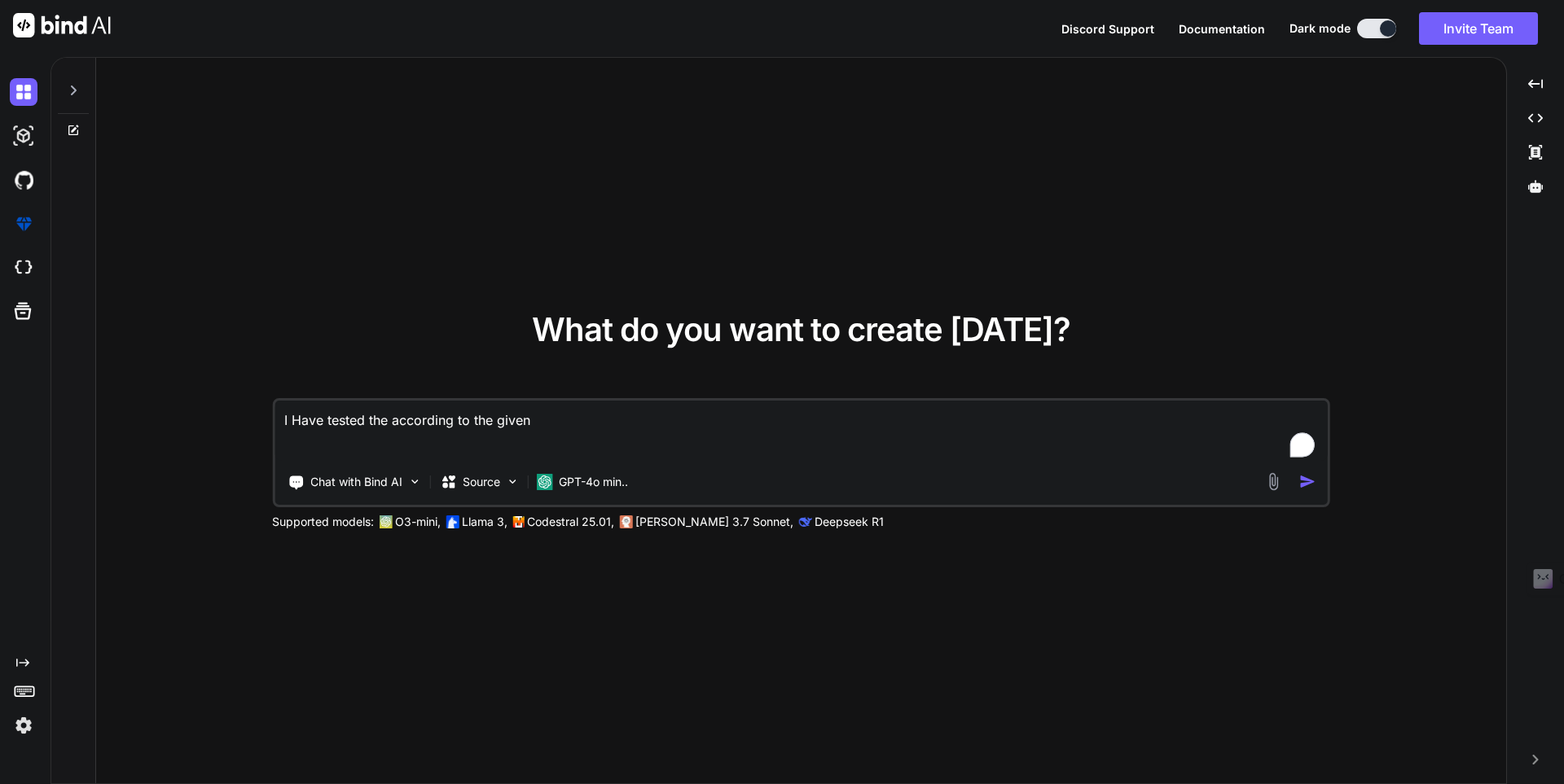
type textarea "I Have tested the according to the given t"
type textarea "x"
type textarea "I Have tested the according to the given ta"
type textarea "x"
type textarea "I Have tested the according to the given tas"
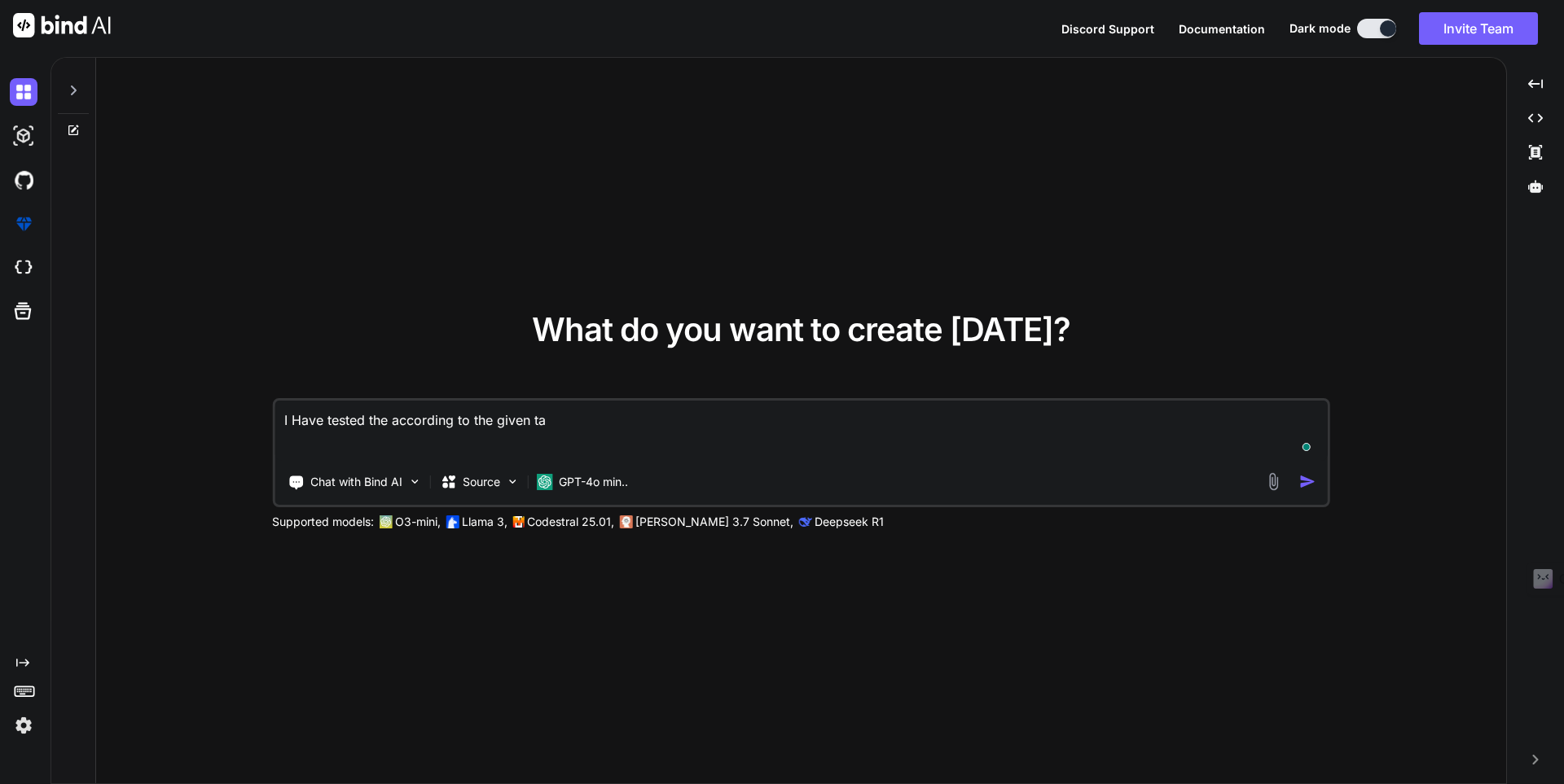
type textarea "x"
type textarea "I Have tested the according to the given task"
type textarea "x"
type textarea "I Have tested the according to the given taskl"
type textarea "x"
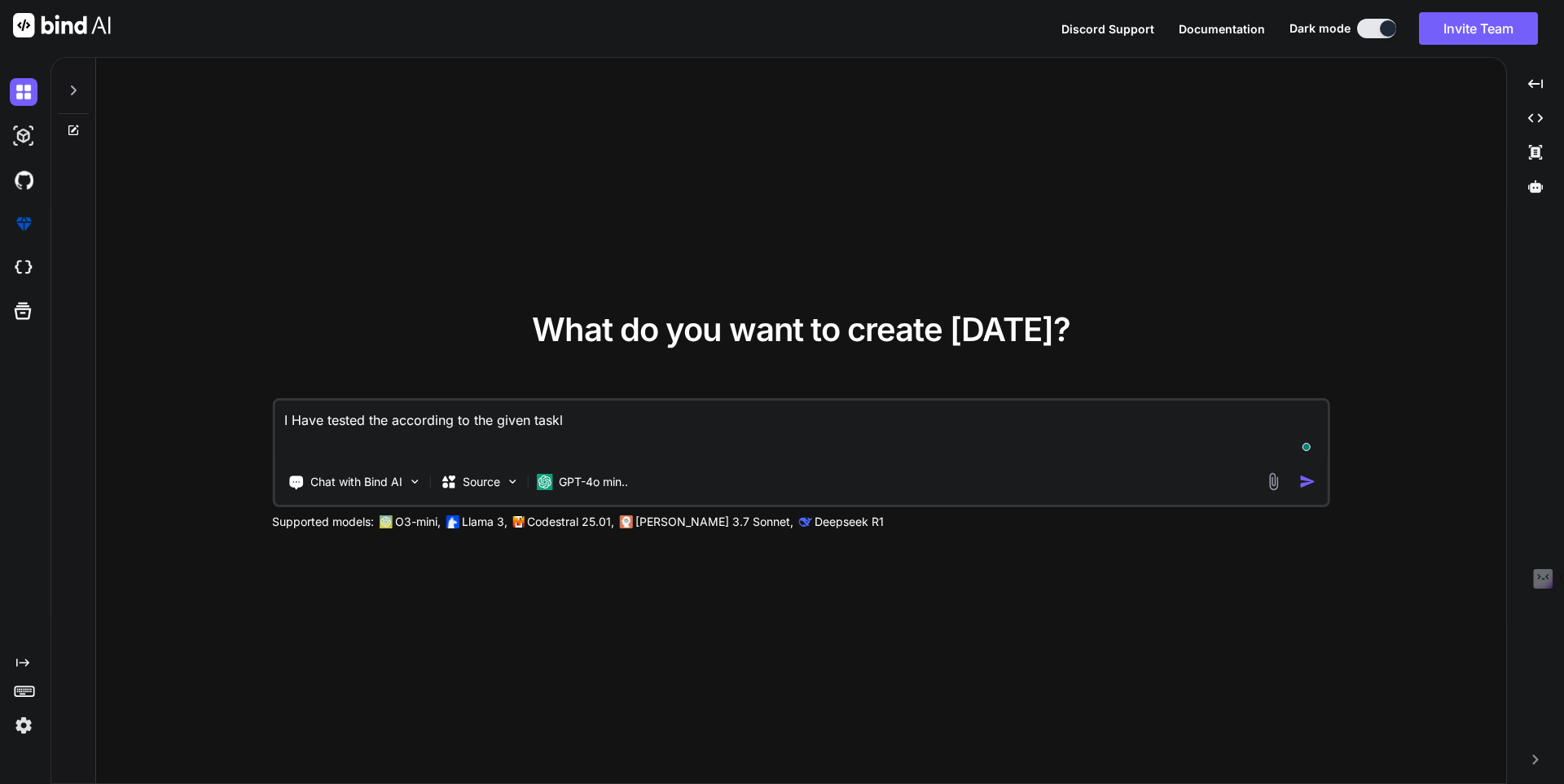
type textarea "I Have tested the according to the given taskli"
type textarea "x"
type textarea "I Have tested the according to the given tasklis"
type textarea "x"
type textarea "I Have tested the according to the given tasklist"
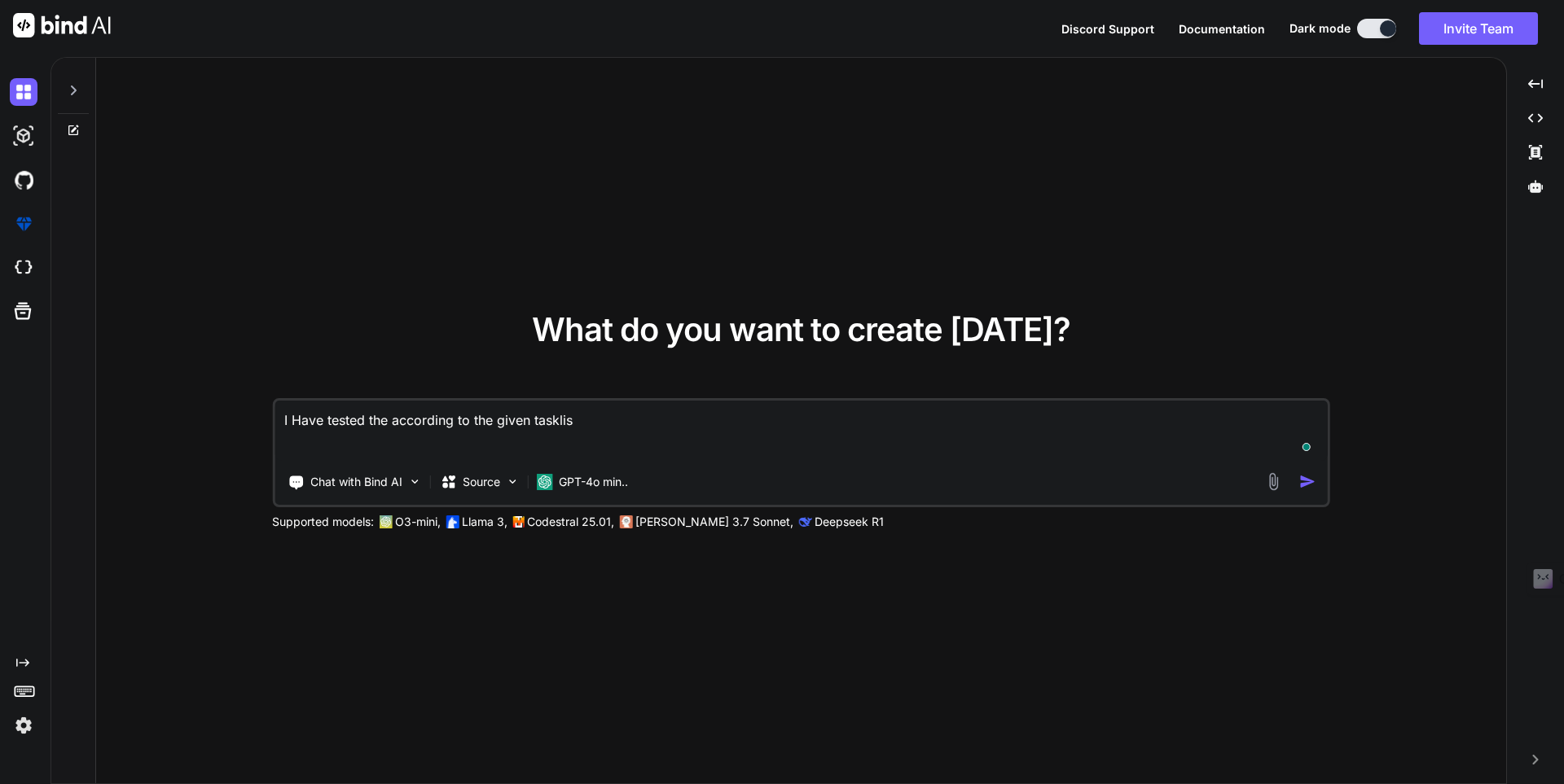
type textarea "x"
type textarea "I Have tested the according to the given tasklist"
type textarea "x"
type textarea "I Have tested the according to the given tasklist a"
type textarea "x"
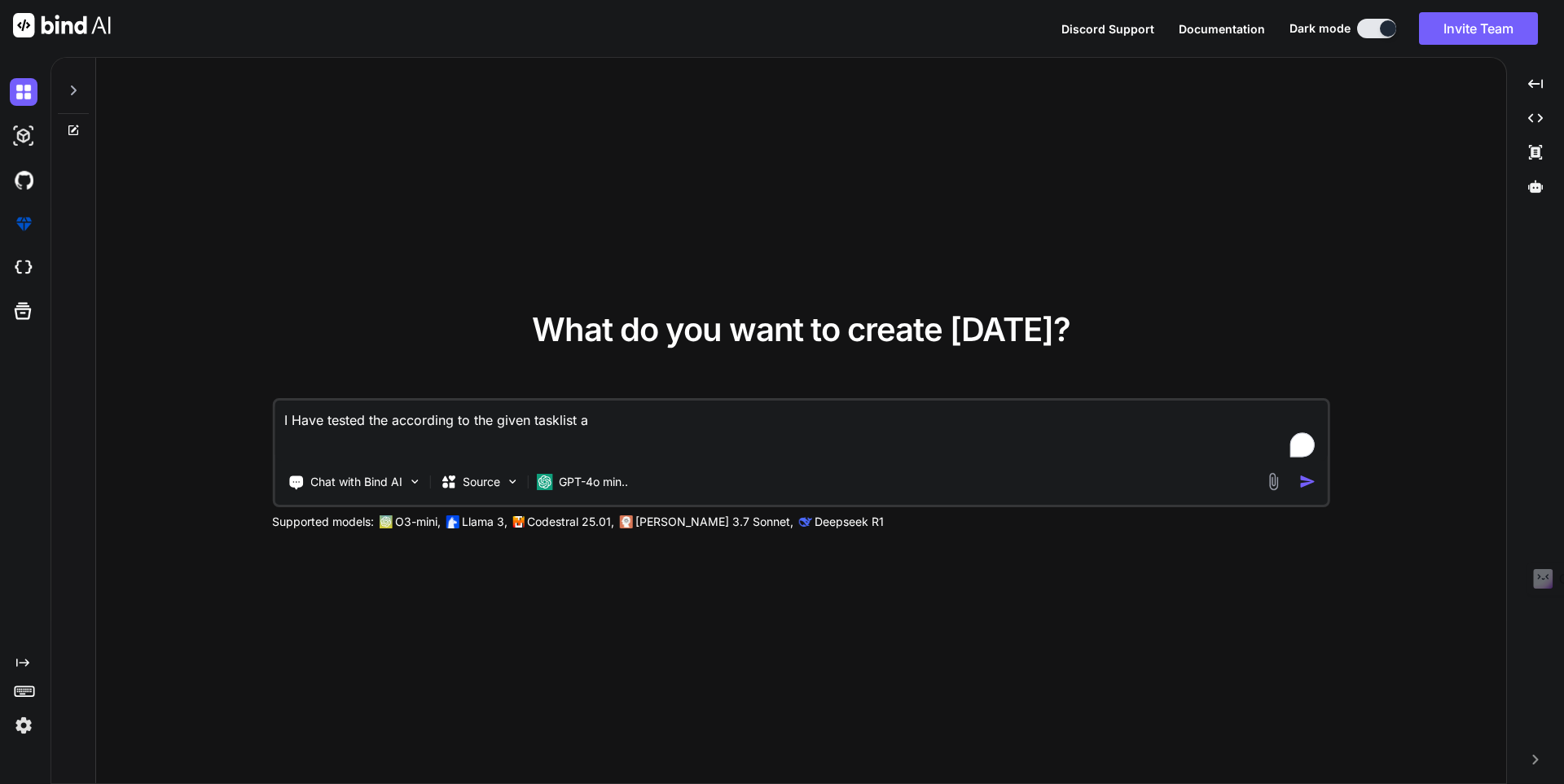
type textarea "I Have tested the according to the given tasklist an"
type textarea "x"
type textarea "I Have tested the according to the given tasklist and"
type textarea "x"
type textarea "I Have tested the according to the given tasklist and"
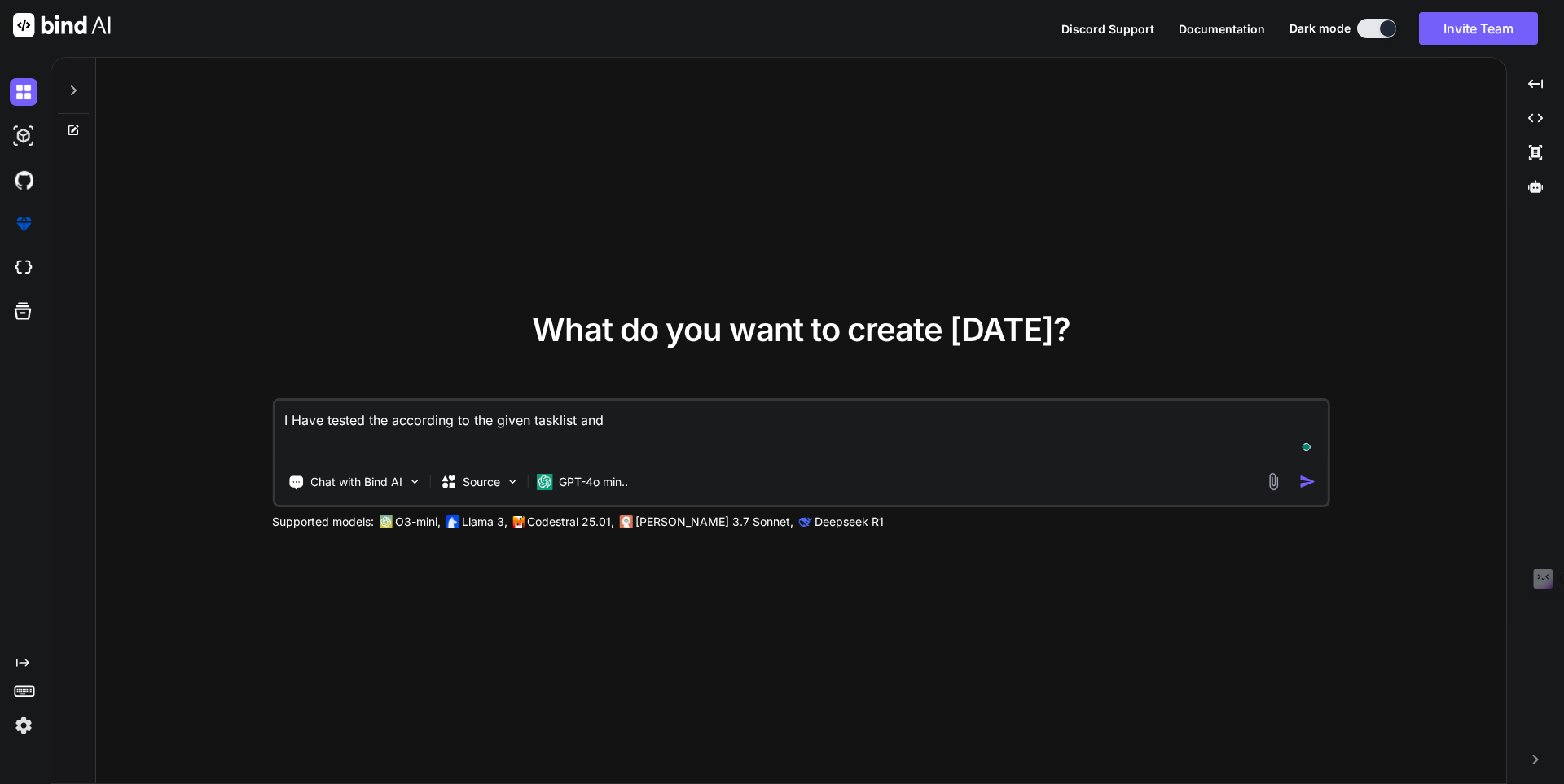
type textarea "x"
type textarea "I Have tested the according to the given tasklist and i"
type textarea "x"
type textarea "I Have tested the according to the given tasklist and i"
type textarea "x"
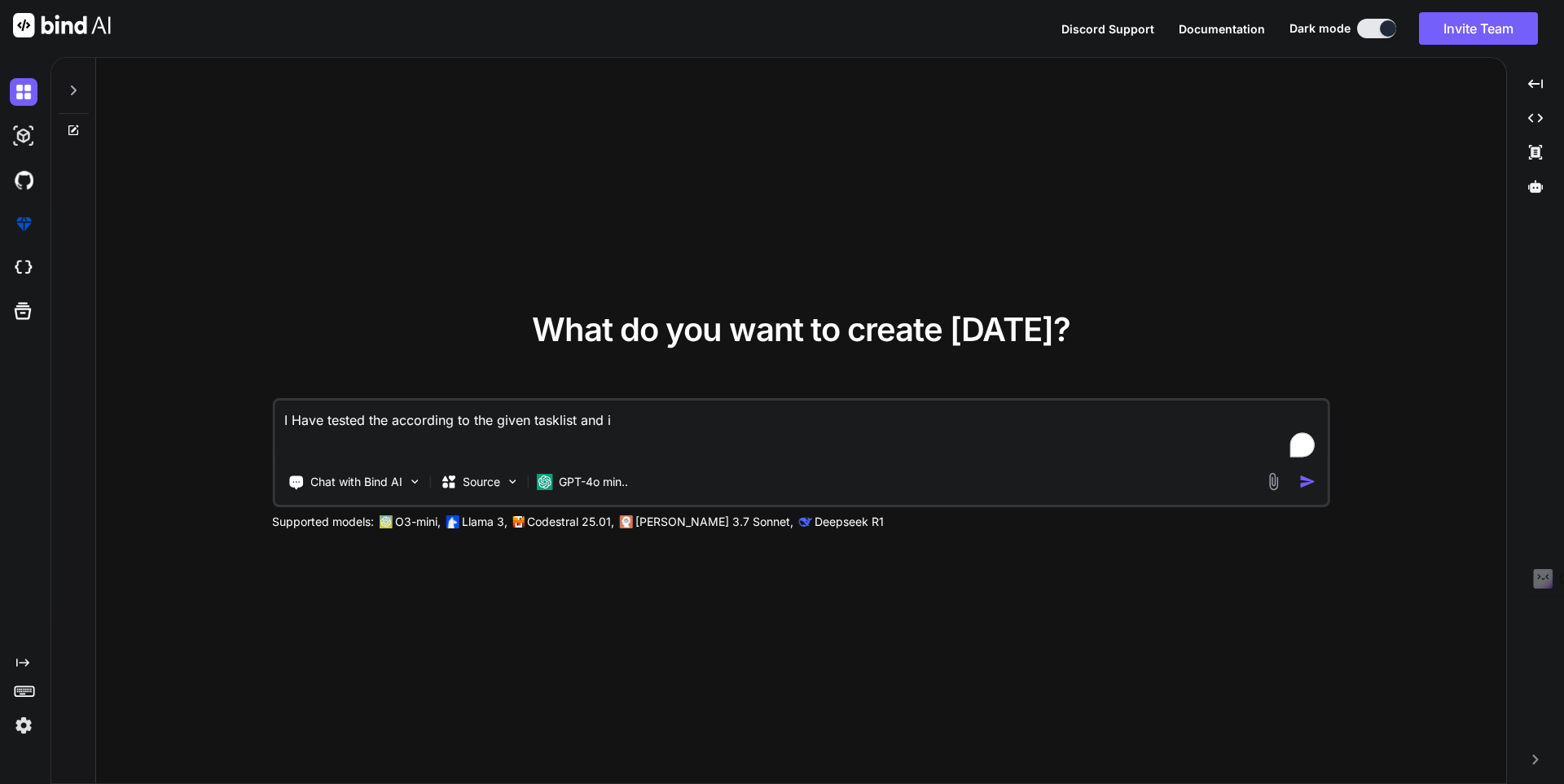
type textarea "I Have tested the according to the given tasklist and i f"
type textarea "x"
type textarea "I Have tested the according to the given tasklist and i fo"
type textarea "x"
type textarea "I Have tested the according to the given tasklist and i fou"
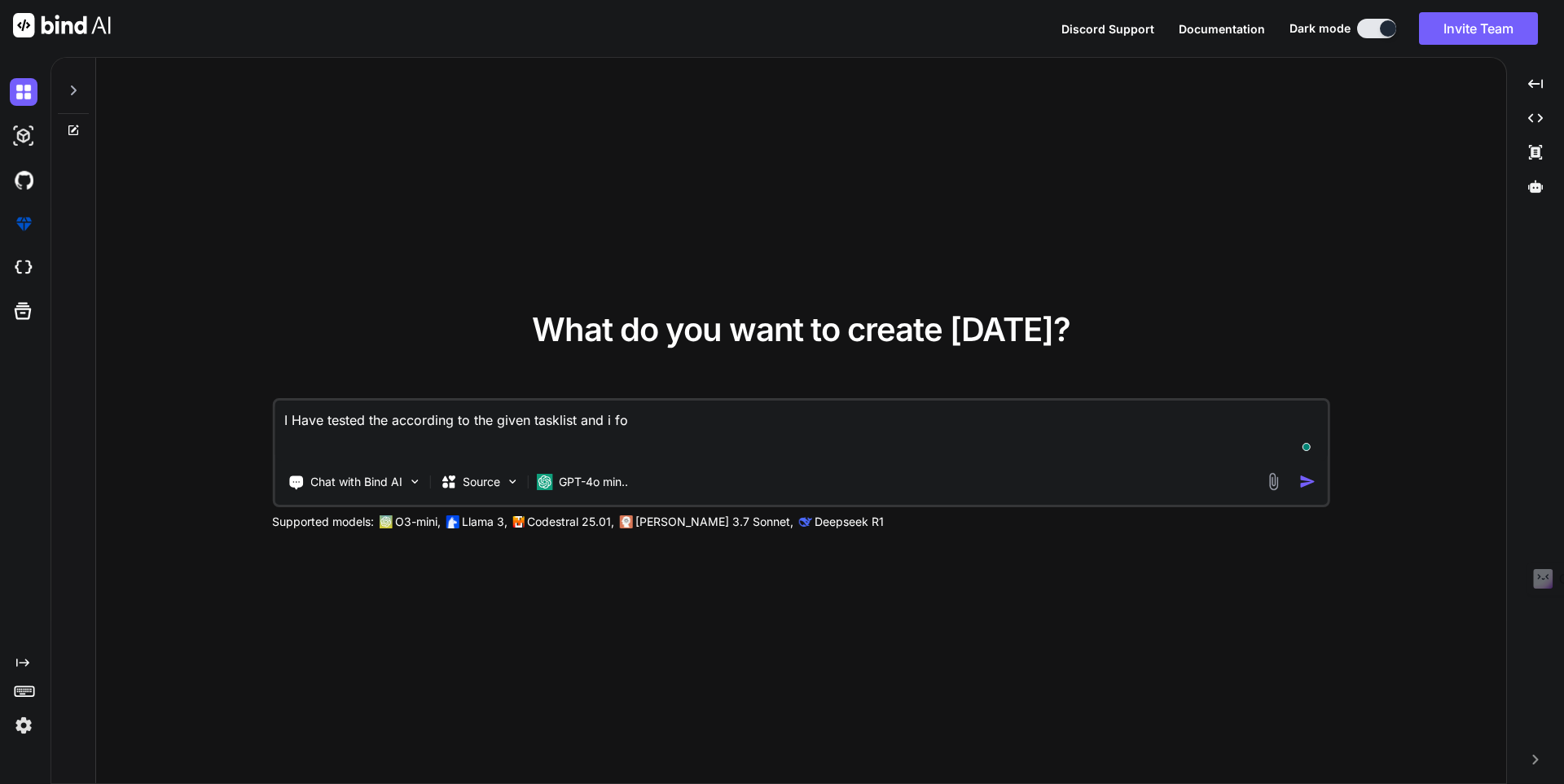
type textarea "x"
type textarea "I Have tested the according to the given tasklist and i foun"
type textarea "x"
type textarea "I Have tested the according to the given tasklist and i found"
type textarea "x"
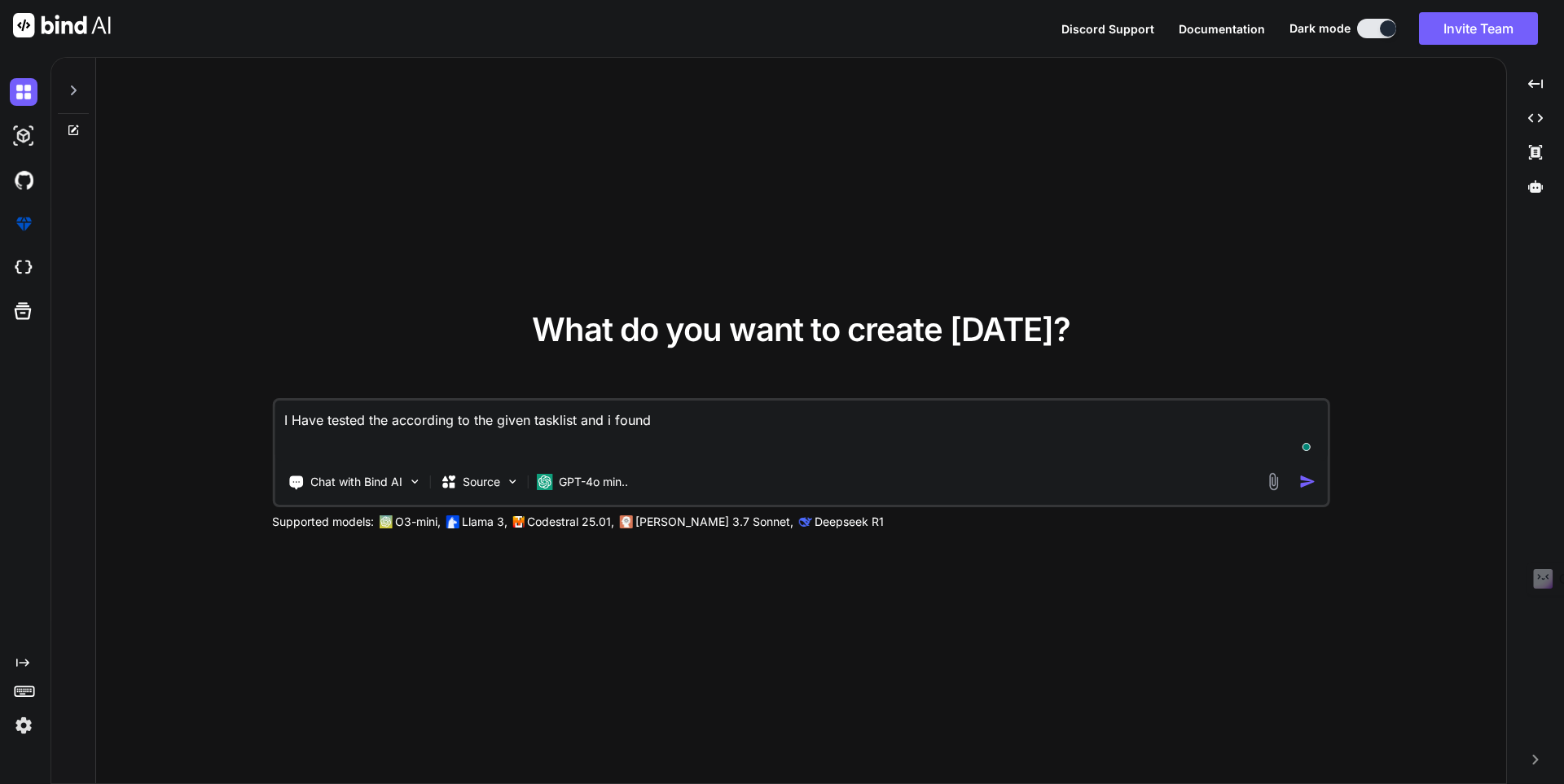
type textarea "I Have tested the according to the given tasklist and i found"
type textarea "x"
type textarea "I Have tested the according to the given tasklist and i found 7"
type textarea "x"
type textarea "I Have tested the according to the given tasklist and i found 7"
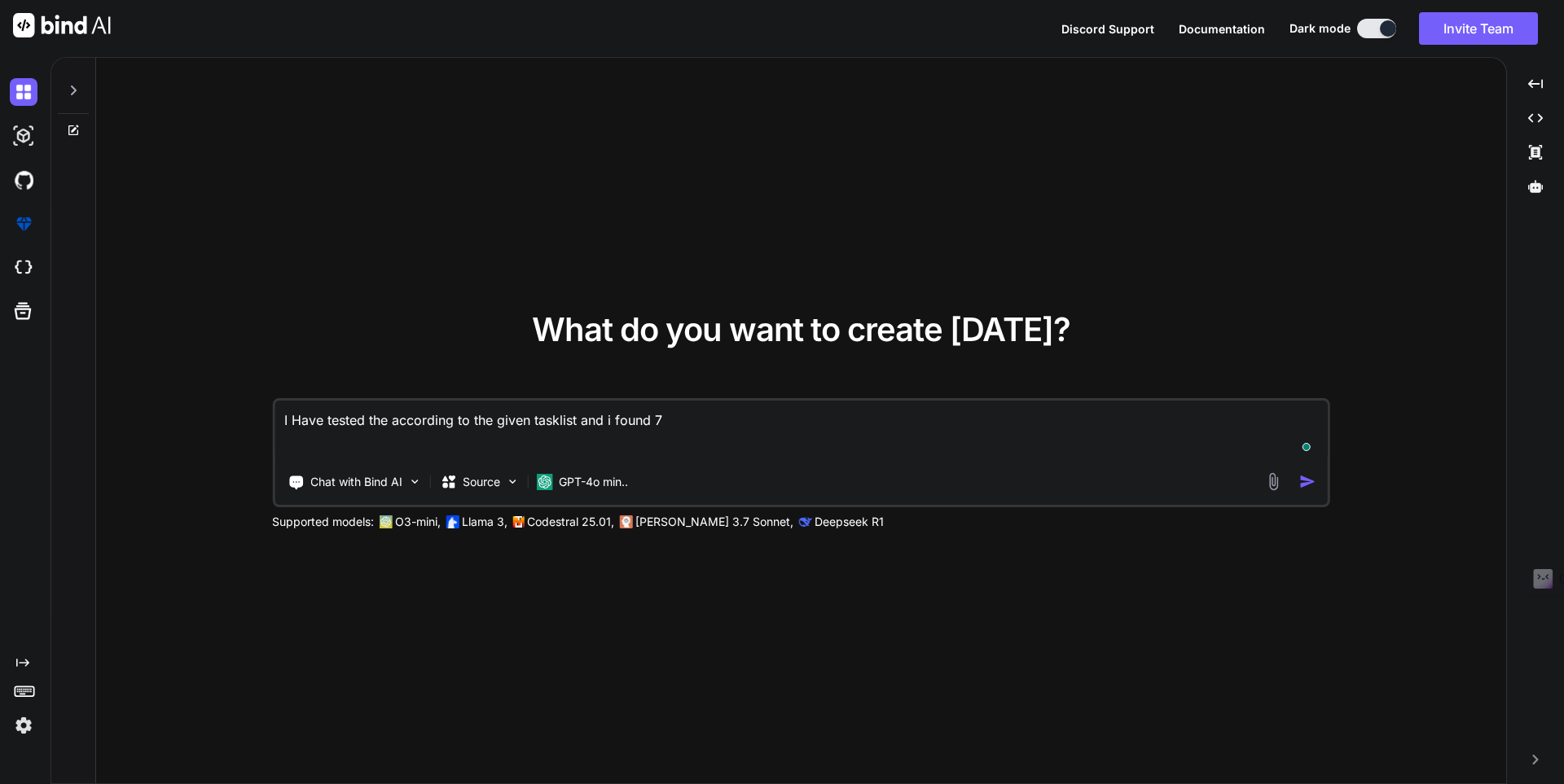
type textarea "x"
type textarea "I Have tested the according to the given tasklist and i found 7 i"
type textarea "x"
type textarea "I Have tested the according to the given tasklist and i found 7 is"
type textarea "x"
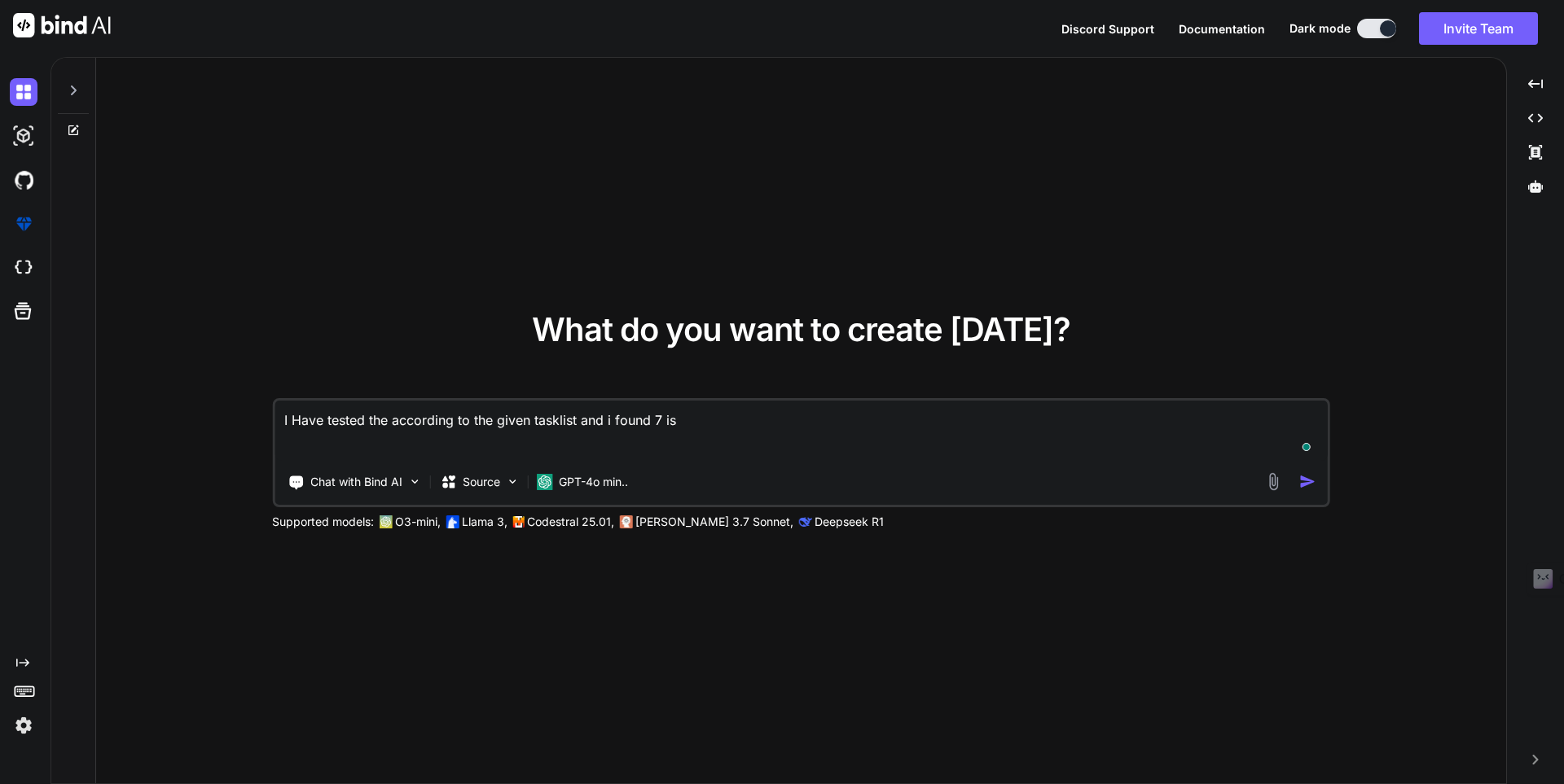
type textarea "I Have tested the according to the given tasklist and i found 7 isu"
type textarea "x"
type textarea "I Have tested the according to the given tasklist and i found 7 isuu"
type textarea "x"
type textarea "I Have tested the according to the given tasklist and i found 7 isuue"
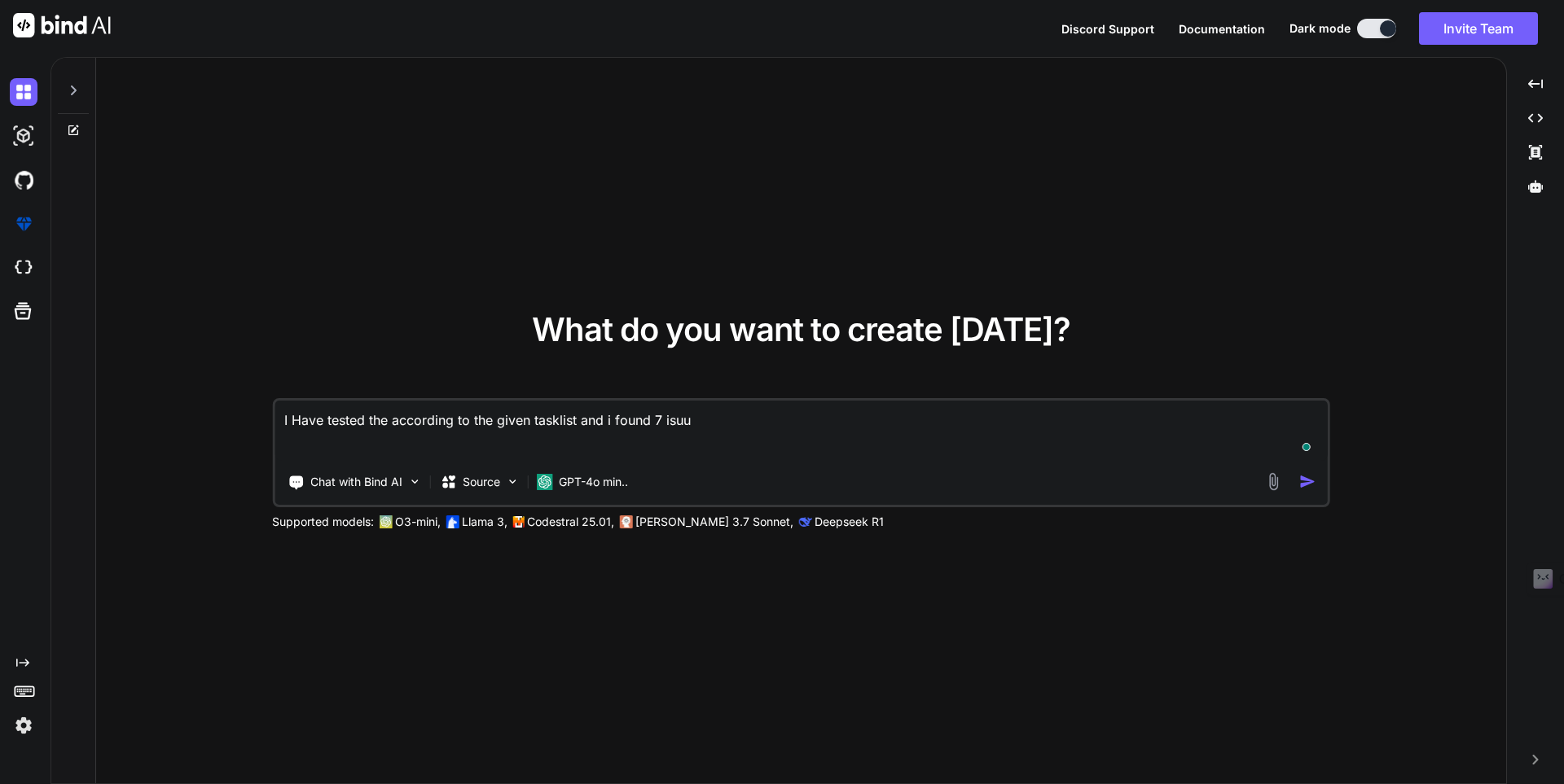
type textarea "x"
type textarea "I Have tested the according to the given tasklist and i found 7 isuue"
type textarea "x"
type textarea "I Have tested the according to the given tasklist and i found 7 isuue"
type textarea "x"
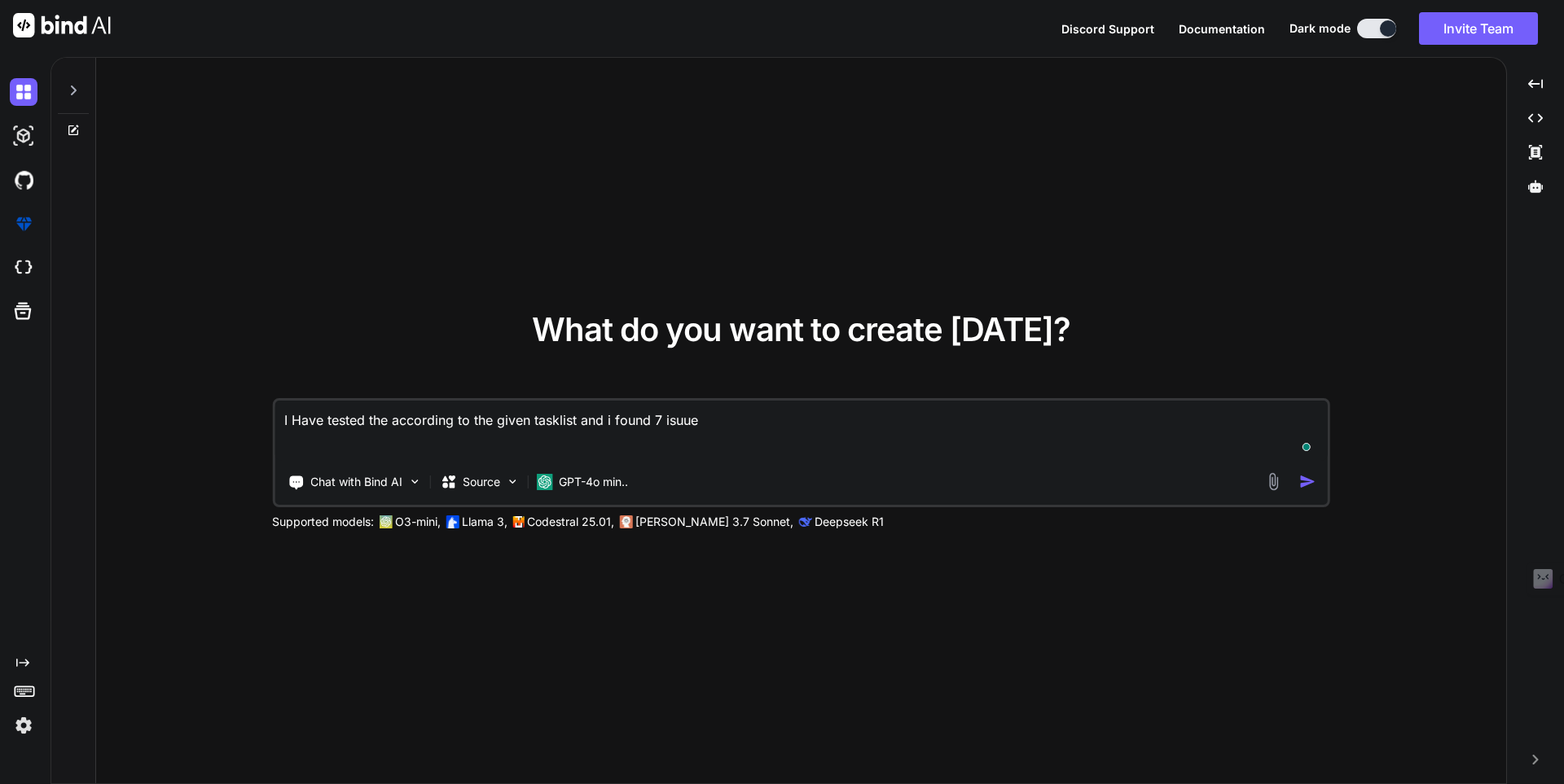
type textarea "I Have tested the according to the given tasklist and i found 7 isuues"
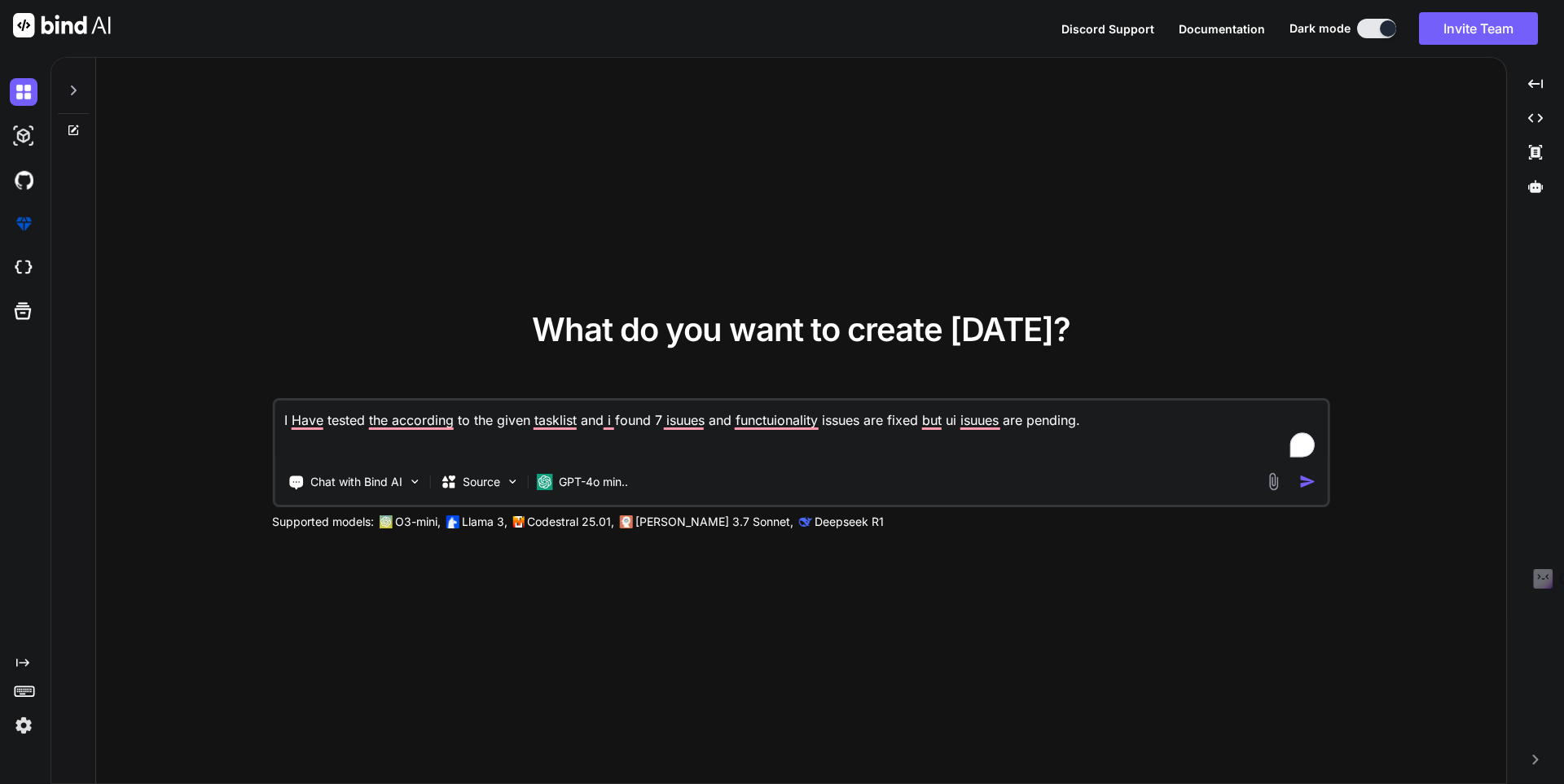
click at [1129, 422] on textarea "I Have tested the according to the given tasklist and i found 7 isuues and func…" at bounding box center [801, 431] width 1053 height 61
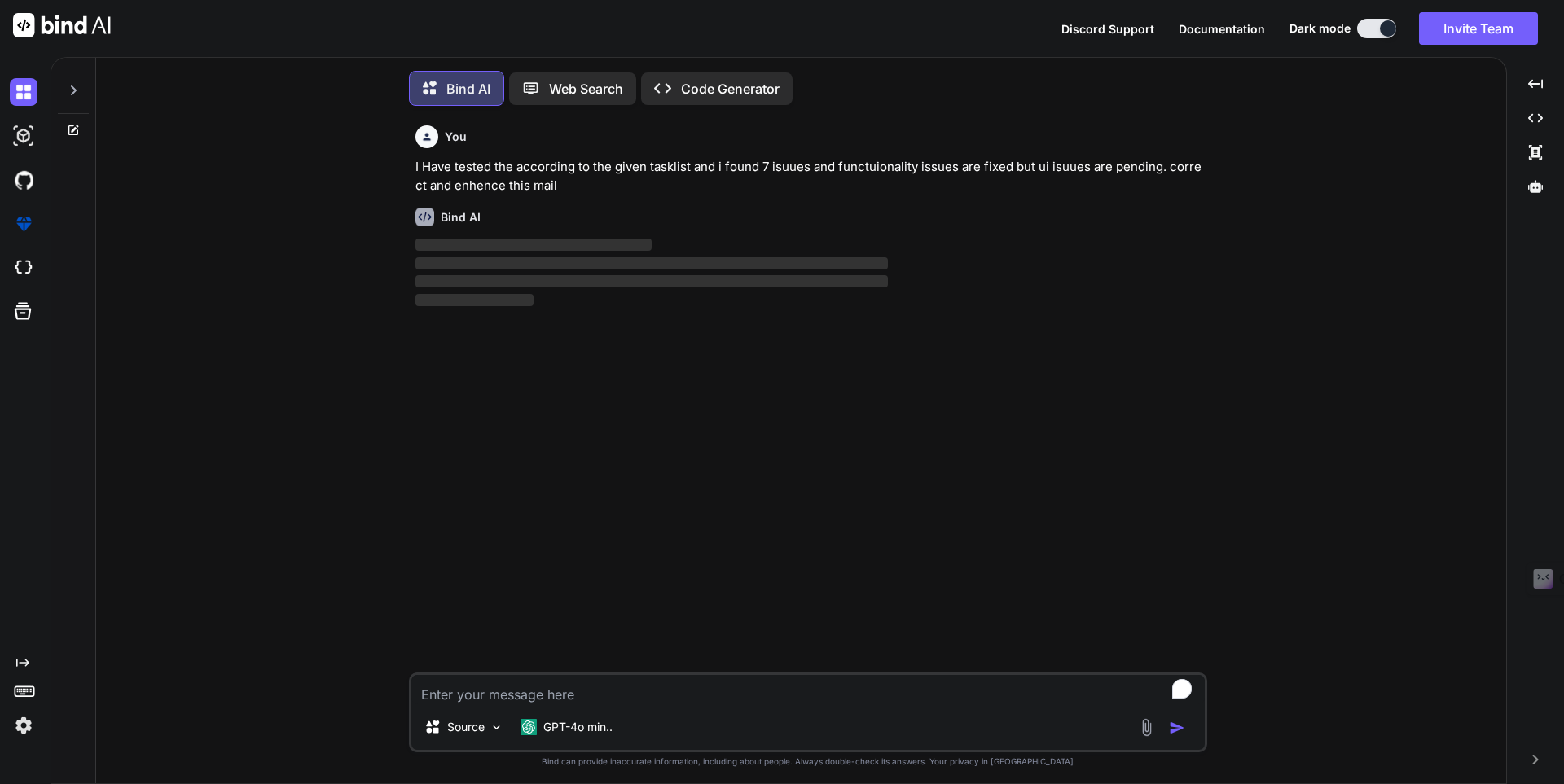
scroll to position [9, 0]
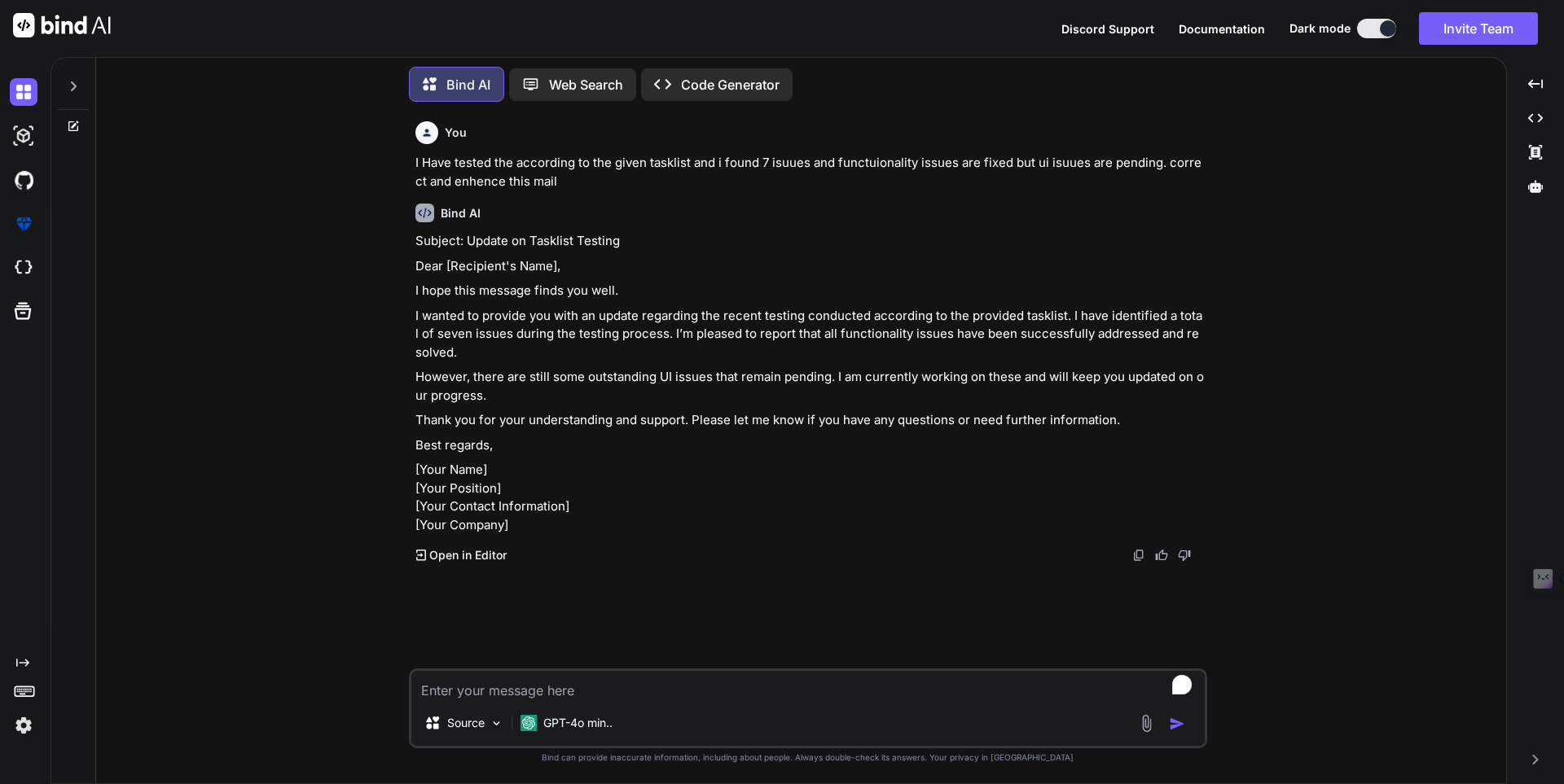
click at [545, 684] on textarea "To enrich screen reader interactions, please activate Accessibility in Grammarl…" at bounding box center [808, 686] width 794 height 29
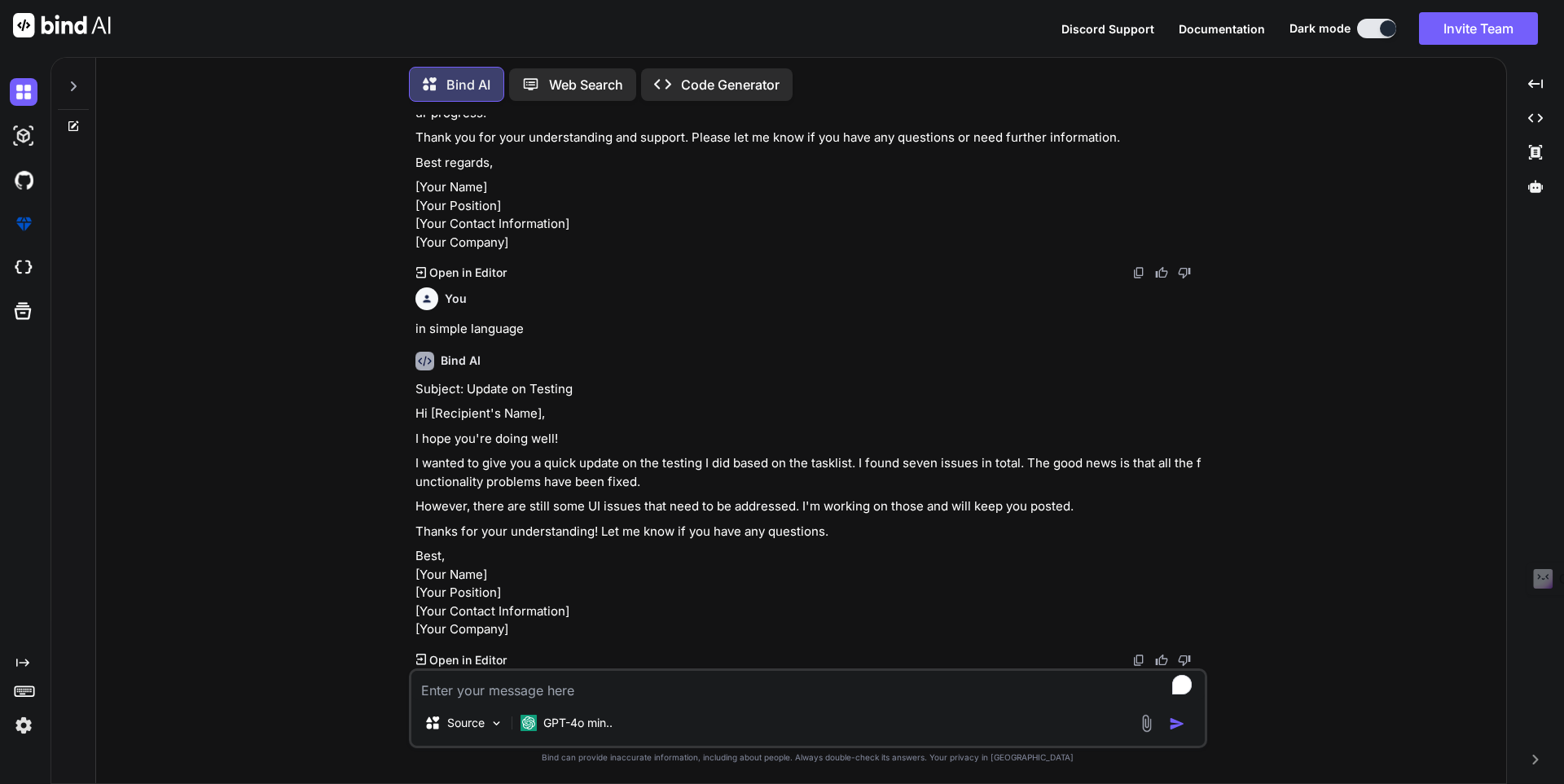
scroll to position [410, 0]
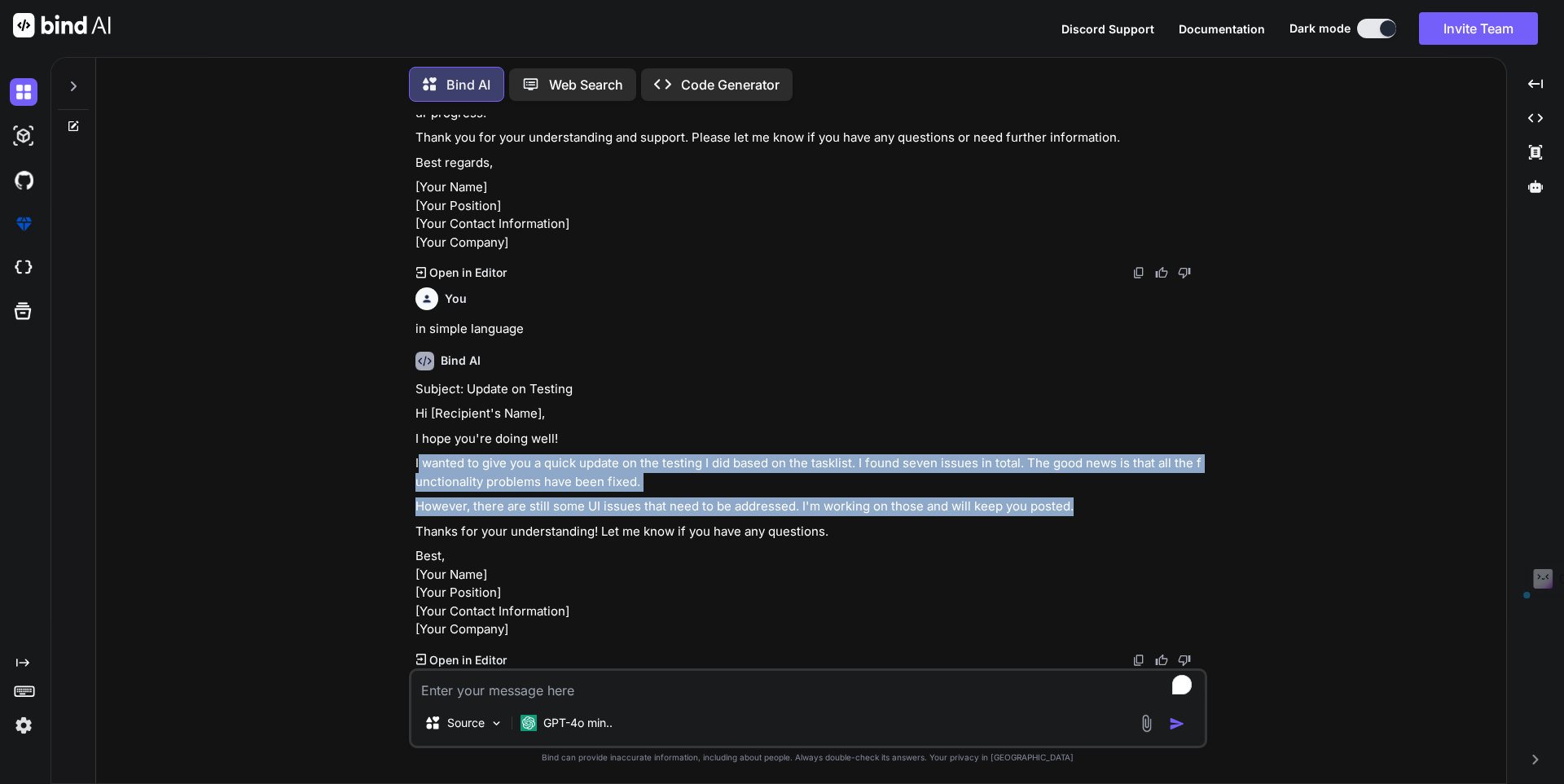
drag, startPoint x: 417, startPoint y: 387, endPoint x: 1110, endPoint y: 421, distance: 693.8
click at [1110, 421] on div "Subject: Update on Testing Hi [Recipient's Name], I hope you're doing well! I w…" at bounding box center [810, 510] width 789 height 259
copy div "wanted to give you a quick update on the testing I did based on the tasklist. I…"
click at [580, 689] on textarea "To enrich screen reader interactions, please activate Accessibility in Grammarl…" at bounding box center [808, 686] width 794 height 29
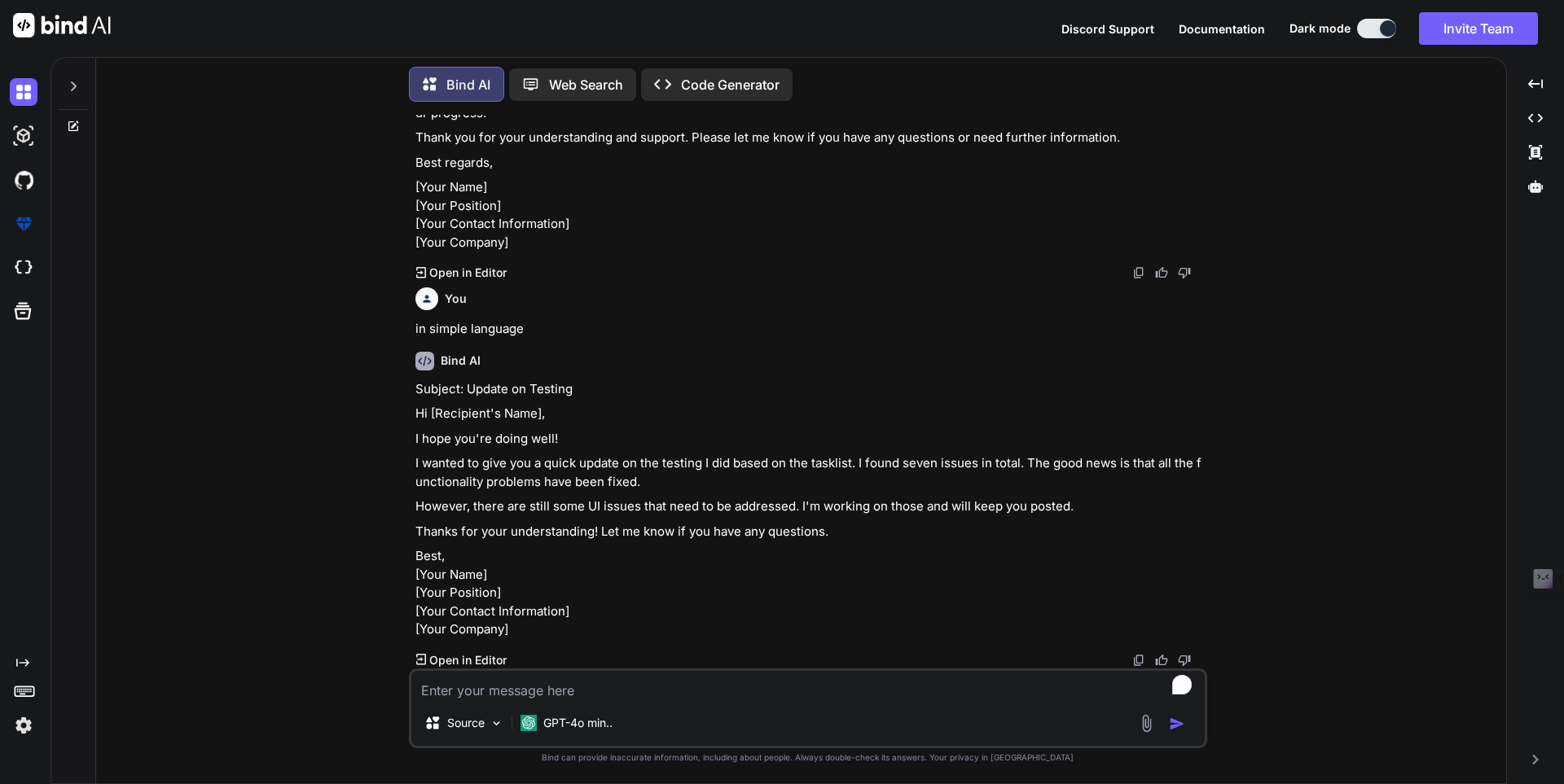
paste textarea "Hi [PERSON_NAME], I have performed testing on based on provided tasklist. I fou…"
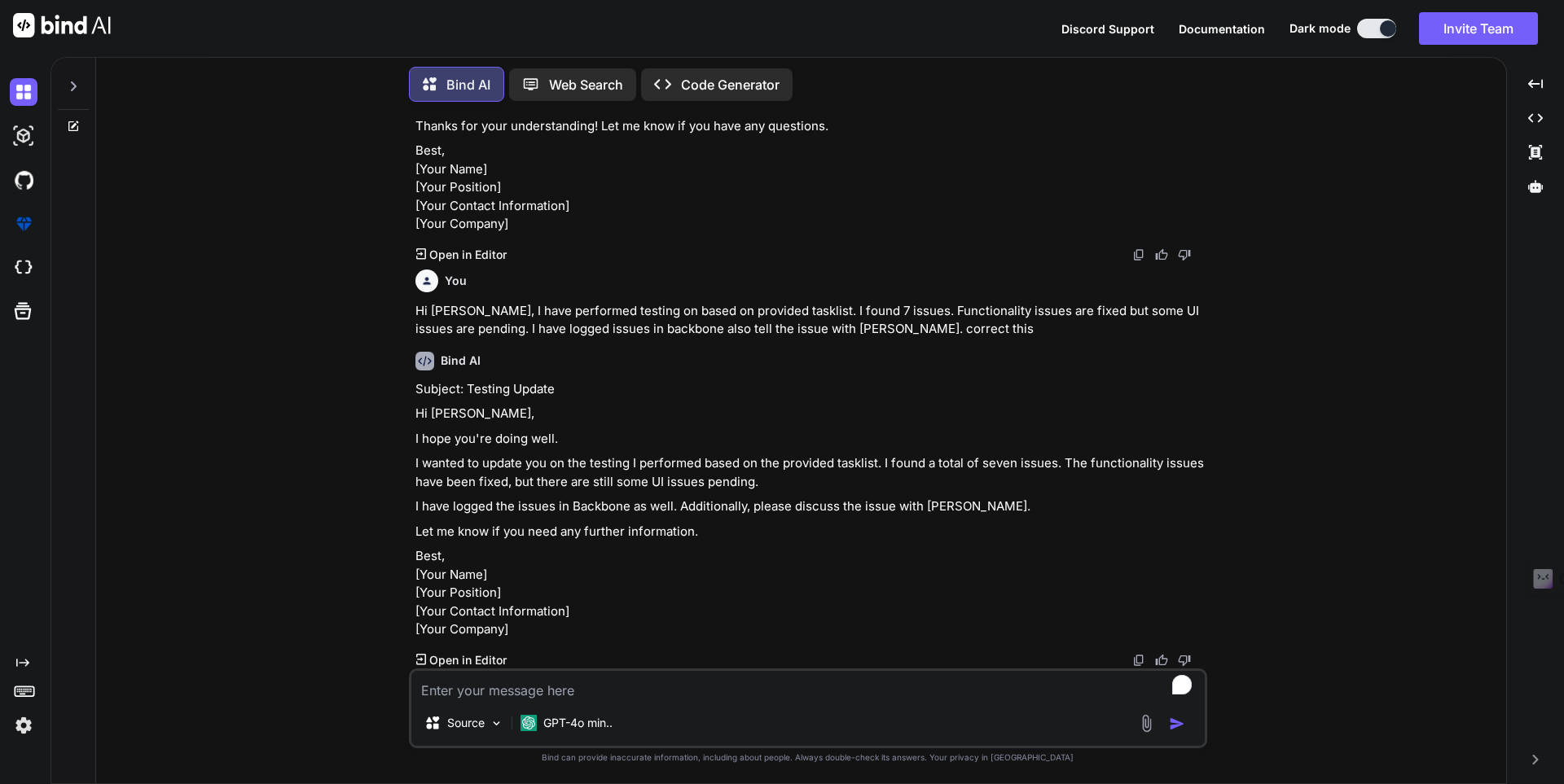
scroll to position [889, 0]
click at [778, 498] on p "I have logged the issues in Backbone as well. Additionally, please discuss the …" at bounding box center [810, 508] width 789 height 19
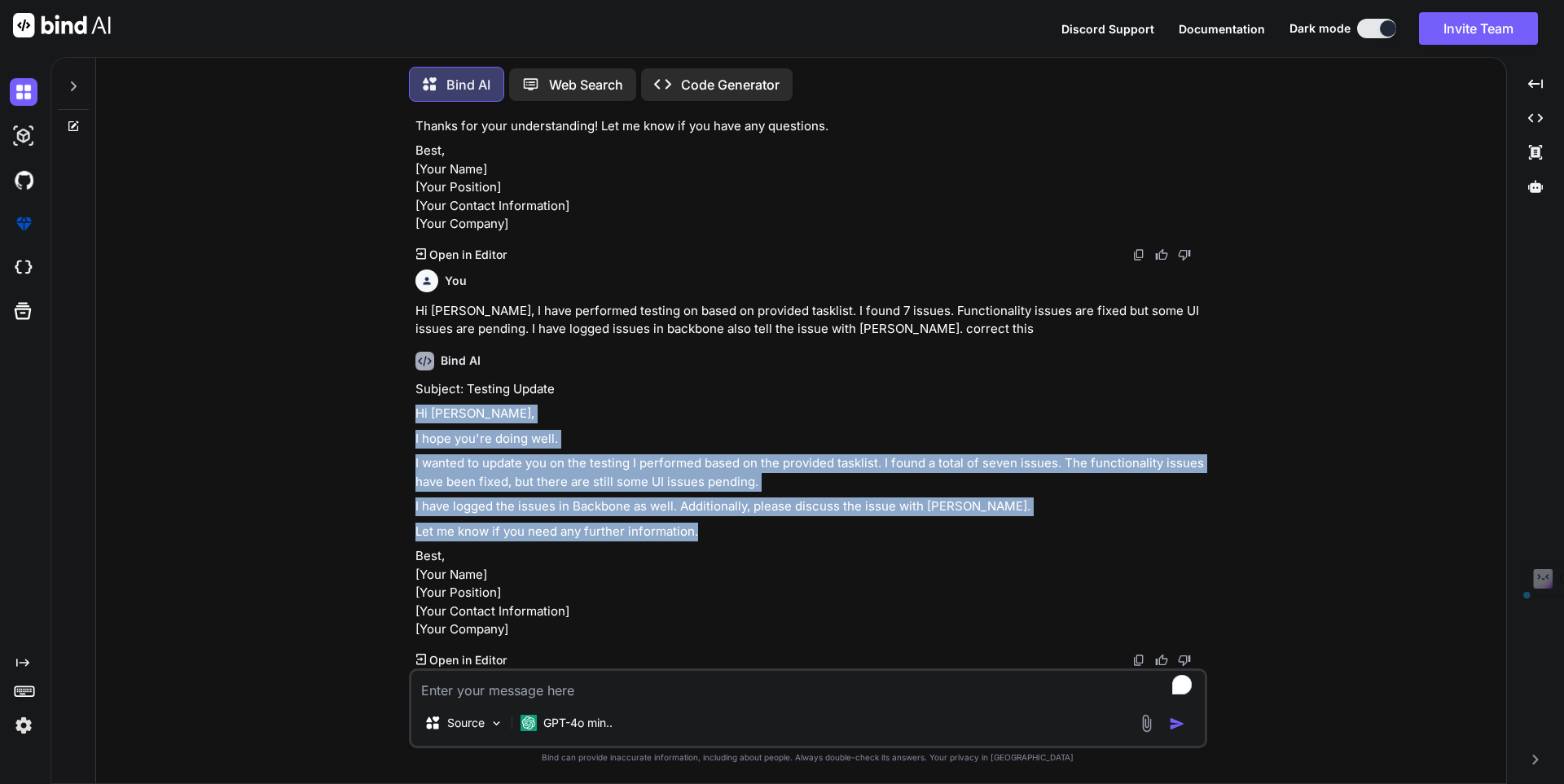
drag, startPoint x: 416, startPoint y: 347, endPoint x: 1001, endPoint y: 451, distance: 594.2
click at [1001, 451] on div "Subject: Testing Update Hi [PERSON_NAME], I hope you're doing well. I wanted to…" at bounding box center [810, 510] width 789 height 259
copy div "Hi [PERSON_NAME], I hope you're doing well. I wanted to update you on the testi…"
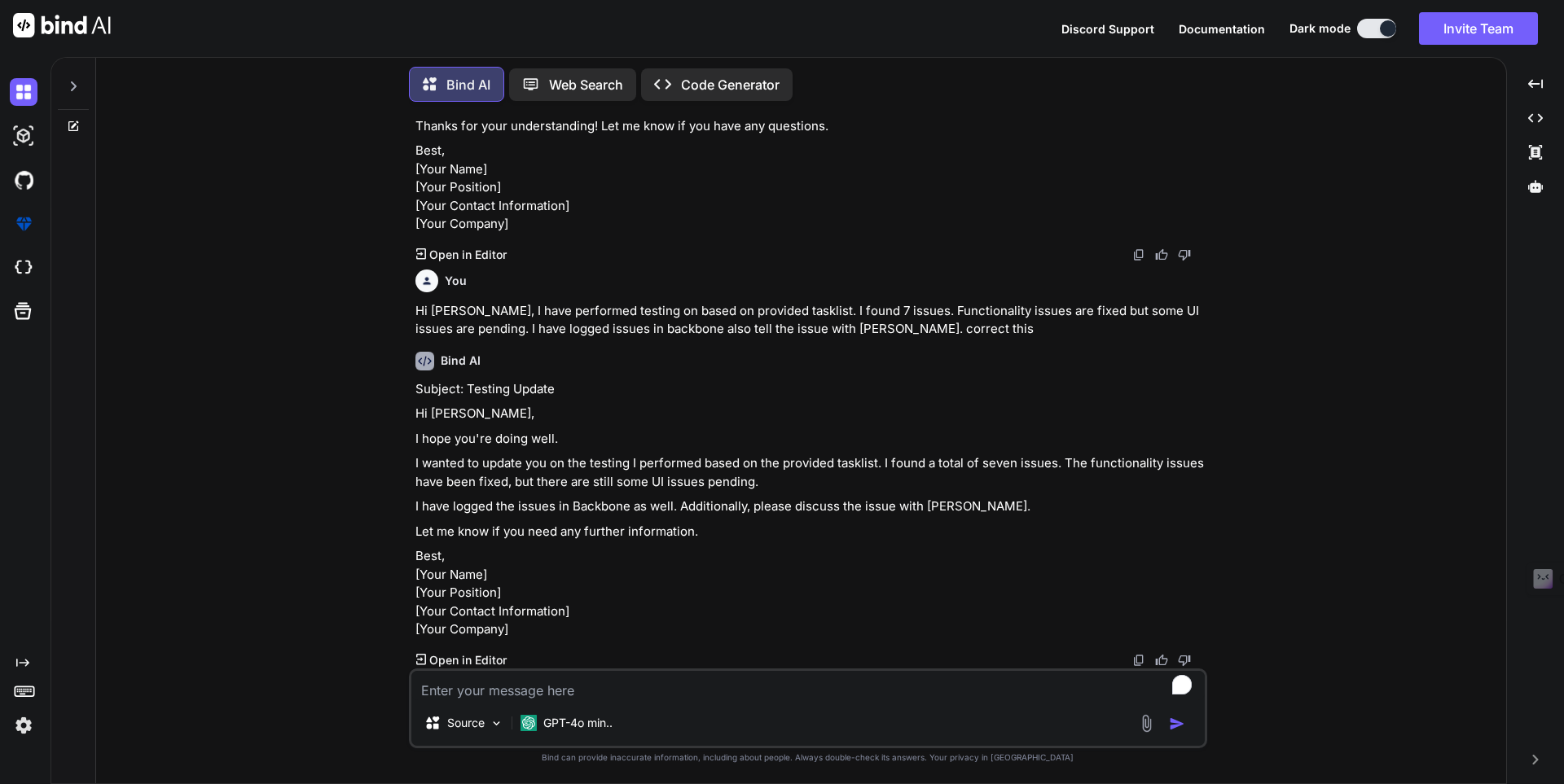
click at [624, 547] on p "Best, [Your Name] [Your Position] [Your Contact Information] [Your Company]" at bounding box center [810, 593] width 789 height 92
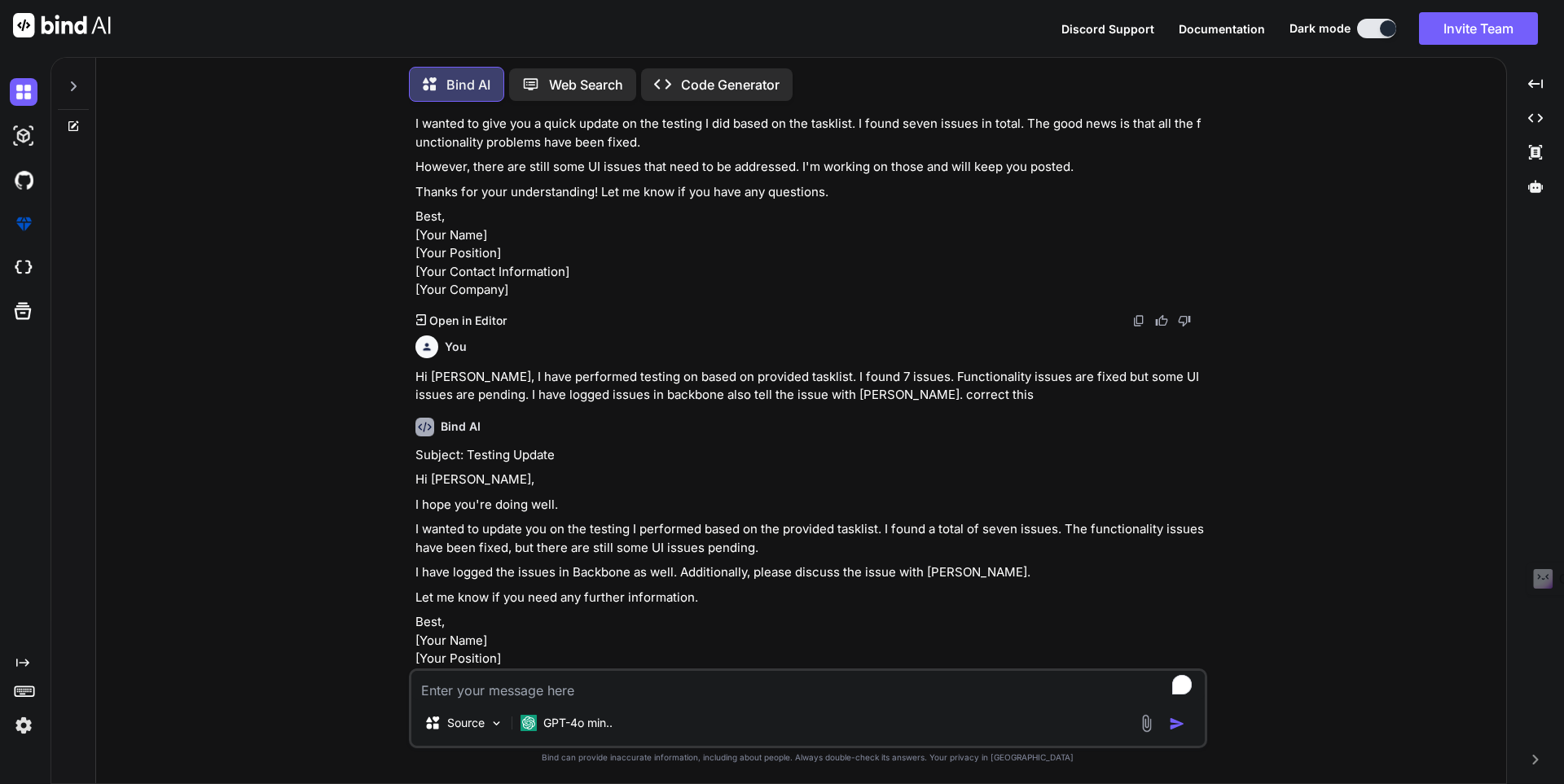
scroll to position [563, 0]
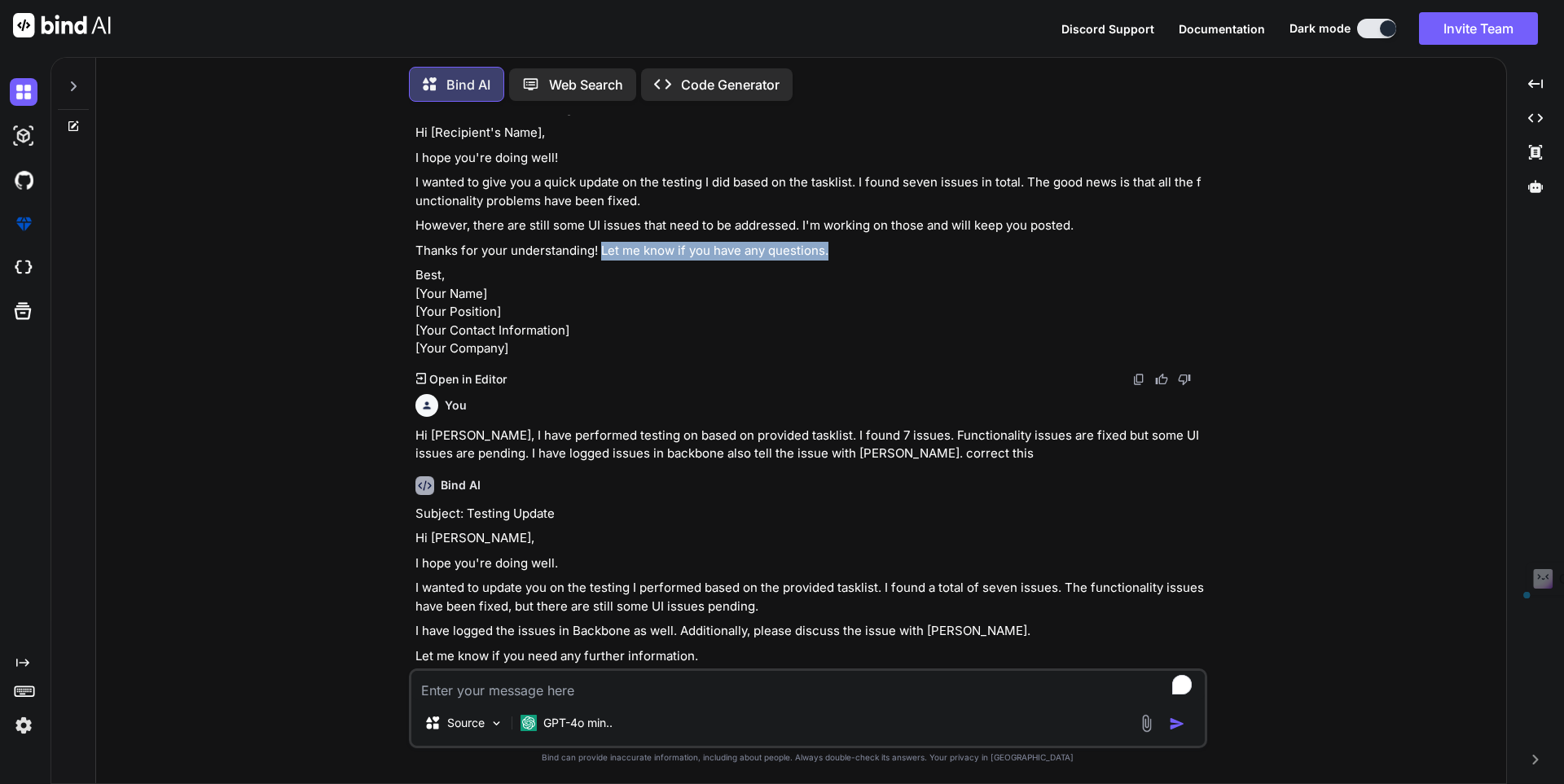
drag, startPoint x: 601, startPoint y: 303, endPoint x: 829, endPoint y: 311, distance: 228.1
click at [829, 260] on p "Thanks for your understanding! Let me know if you have any questions." at bounding box center [810, 251] width 789 height 19
copy p "Let me know if you have any questions."
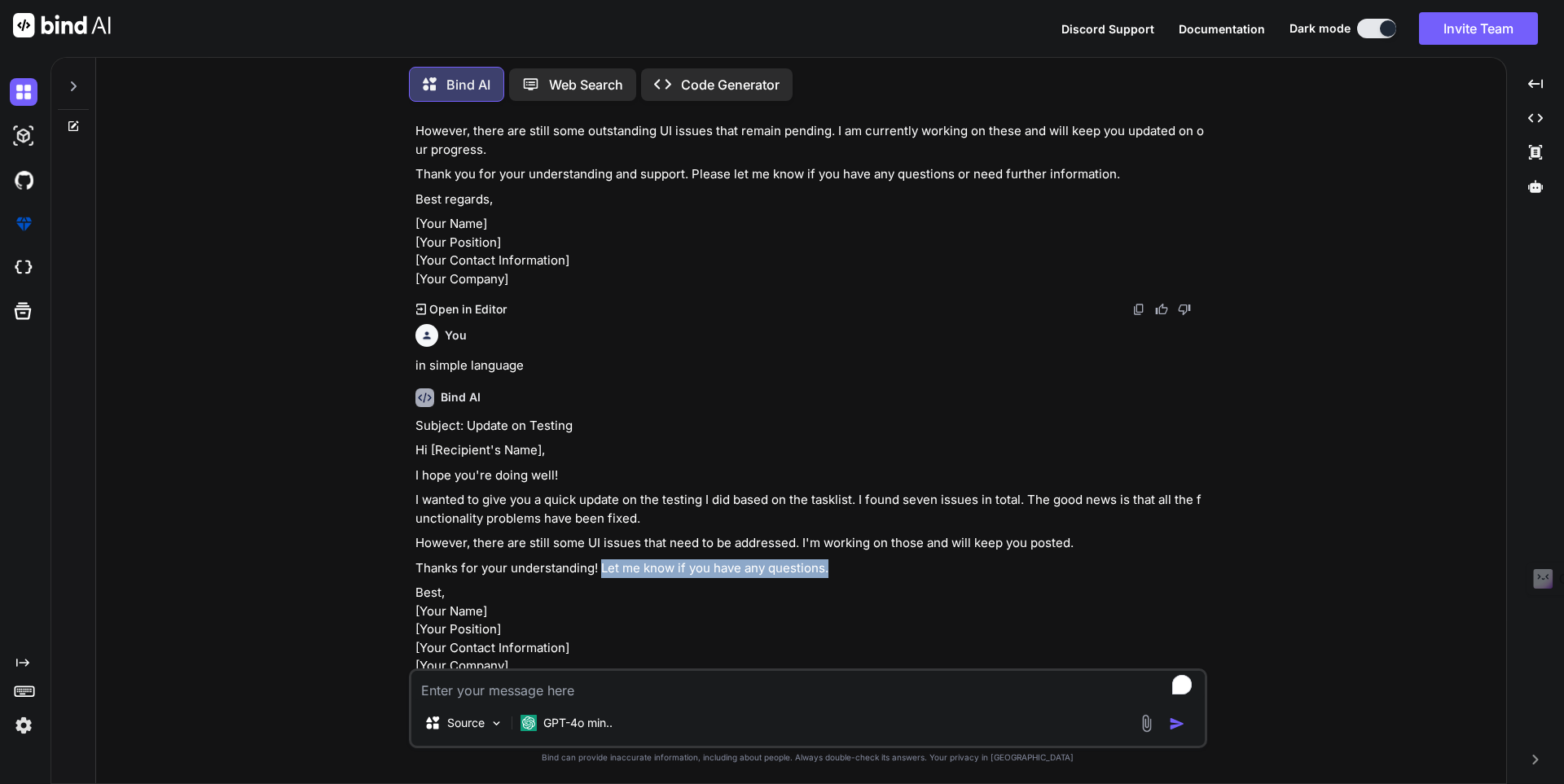
scroll to position [0, 0]
